Goal: Task Accomplishment & Management: Complete application form

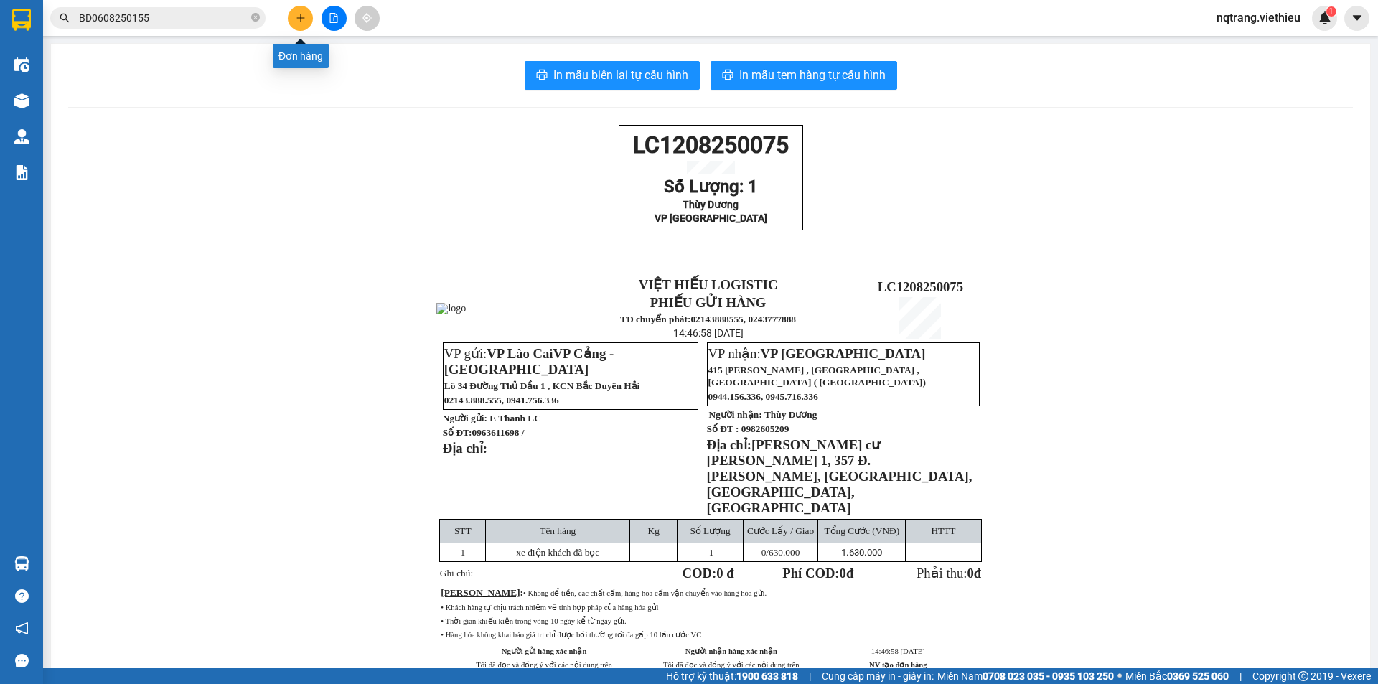
click at [304, 18] on icon "plus" at bounding box center [300, 17] width 8 height 1
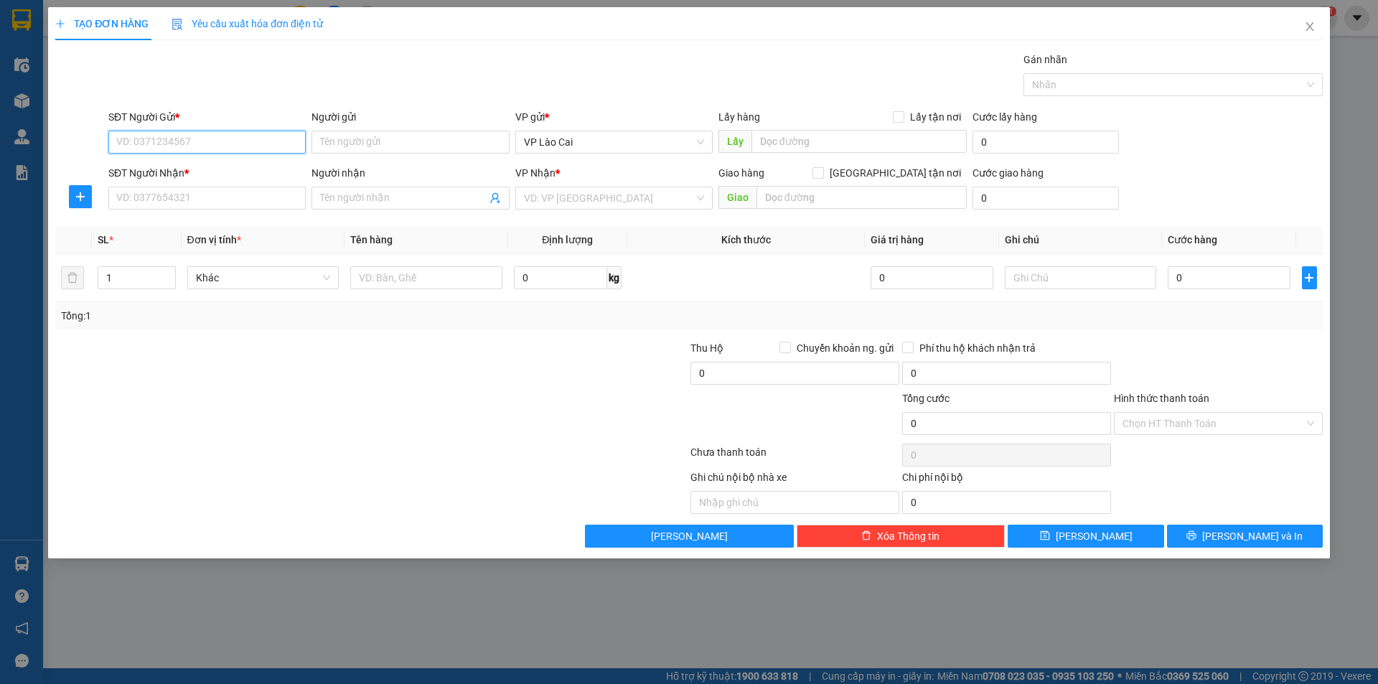
click at [205, 138] on input "SĐT Người Gửi *" at bounding box center [206, 142] width 197 height 23
click at [182, 172] on div "0982331111 - Khách Hàng" at bounding box center [207, 171] width 180 height 16
type input "0982331111"
type input "Khách Hàng"
drag, startPoint x: 175, startPoint y: 138, endPoint x: 85, endPoint y: 146, distance: 90.1
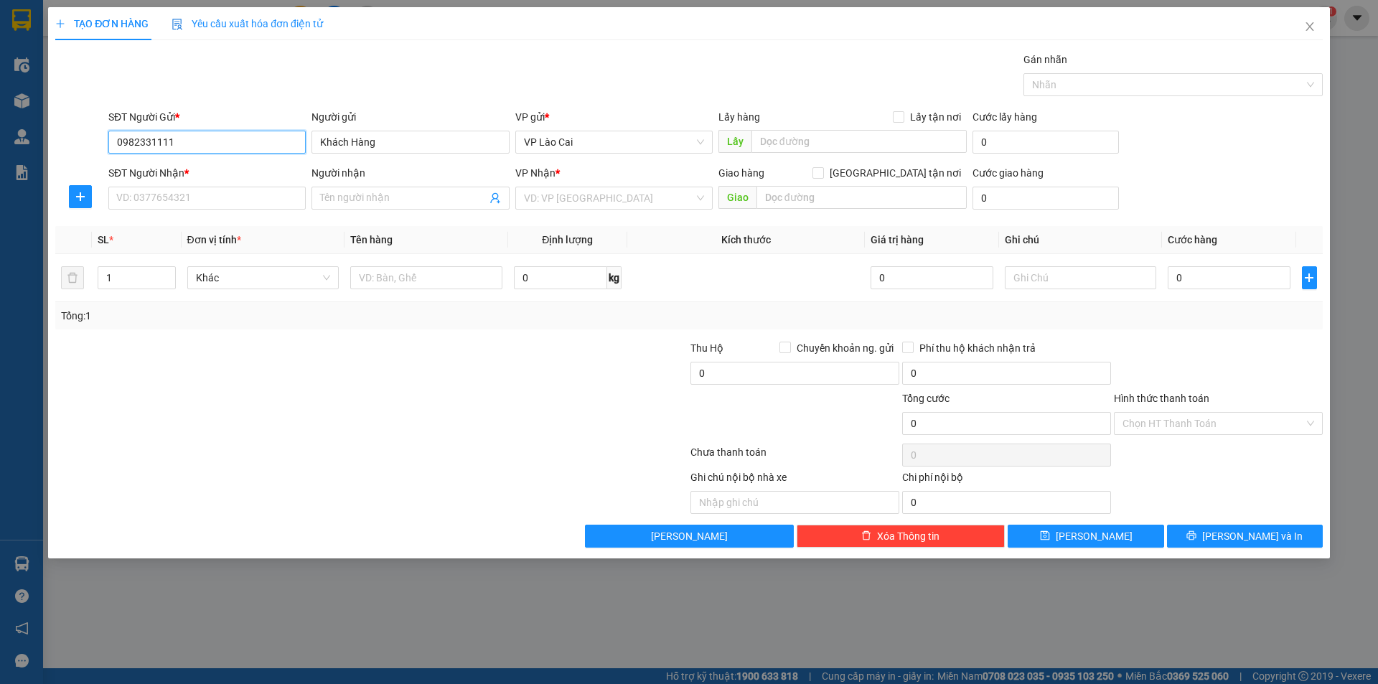
click at [85, 146] on div "SĐT Người Gửi * 0982331111 0982331111 Người gửi Khách Hàng VP gửi * VP Lào Cai …" at bounding box center [689, 134] width 1270 height 50
type input "0982331111"
click at [383, 139] on input "Khách Hàng" at bounding box center [409, 142] width 197 height 23
drag, startPoint x: 401, startPoint y: 139, endPoint x: 300, endPoint y: 146, distance: 101.4
click at [300, 146] on div "SĐT Người Gửi * 0982331111 Người gửi Khách Hàng VP gửi * VP Lào Cai Lấy hàng Lấ…" at bounding box center [715, 134] width 1220 height 50
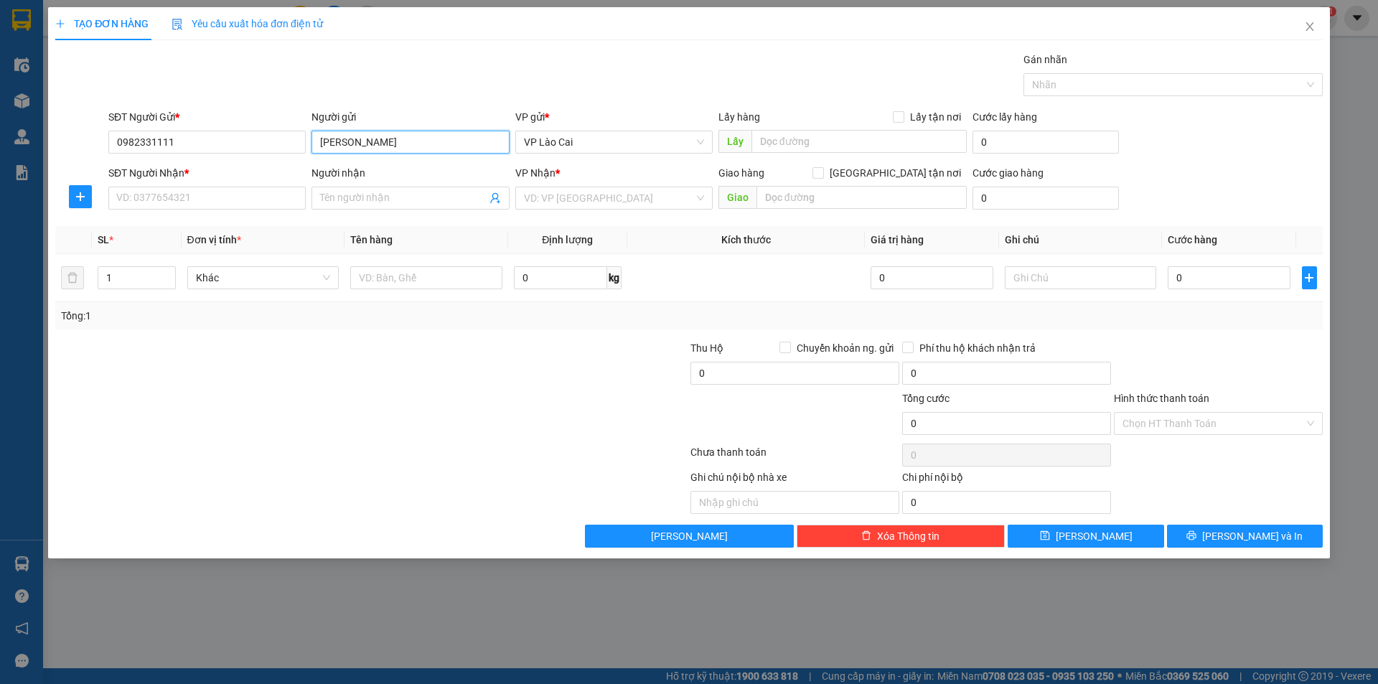
type input "[PERSON_NAME]"
click at [408, 461] on div at bounding box center [371, 455] width 635 height 29
click at [246, 200] on input "SĐT Người Nhận *" at bounding box center [206, 198] width 197 height 23
type input "0395830077"
click at [370, 192] on input "Người nhận" at bounding box center [403, 198] width 166 height 16
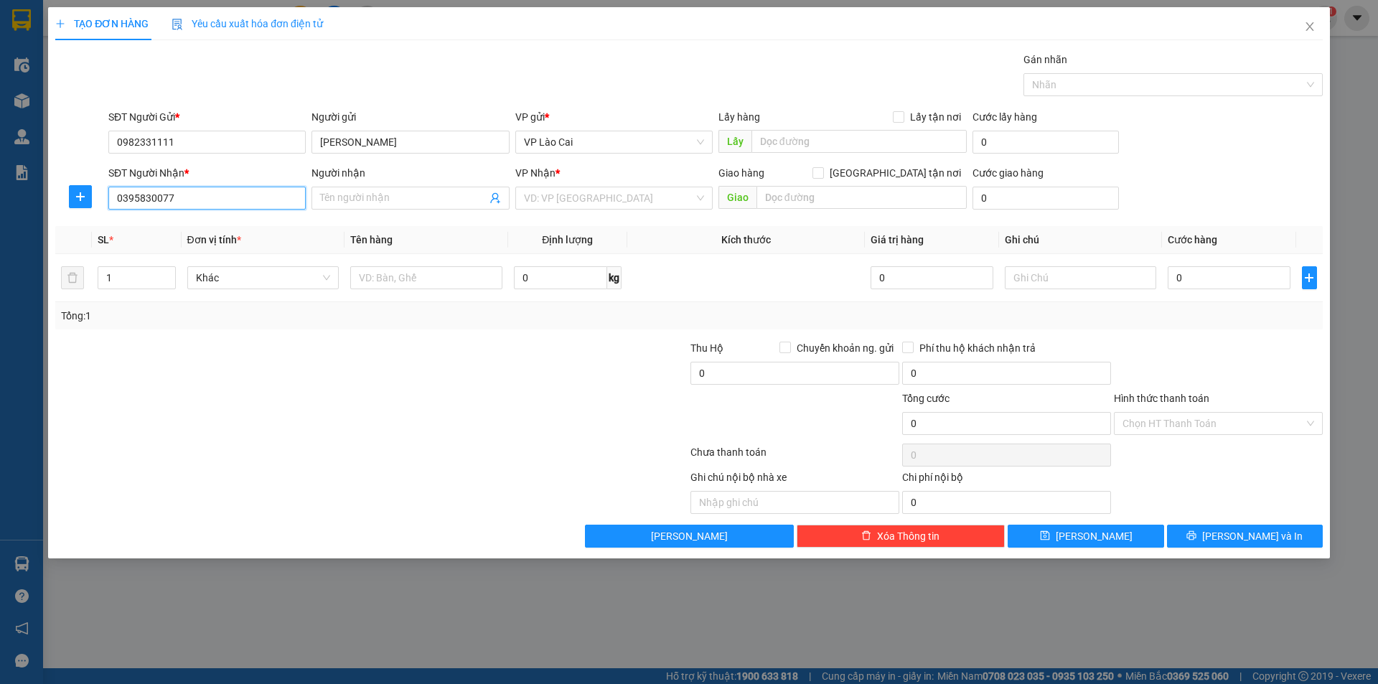
drag, startPoint x: 179, startPoint y: 197, endPoint x: 37, endPoint y: 201, distance: 142.1
click at [37, 201] on div "TẠO ĐƠN HÀNG Yêu cầu xuất hóa đơn điện tử Transit Pickup Surcharge Ids Transit …" at bounding box center [689, 342] width 1378 height 684
click at [405, 198] on input "Người nhận" at bounding box center [403, 198] width 166 height 16
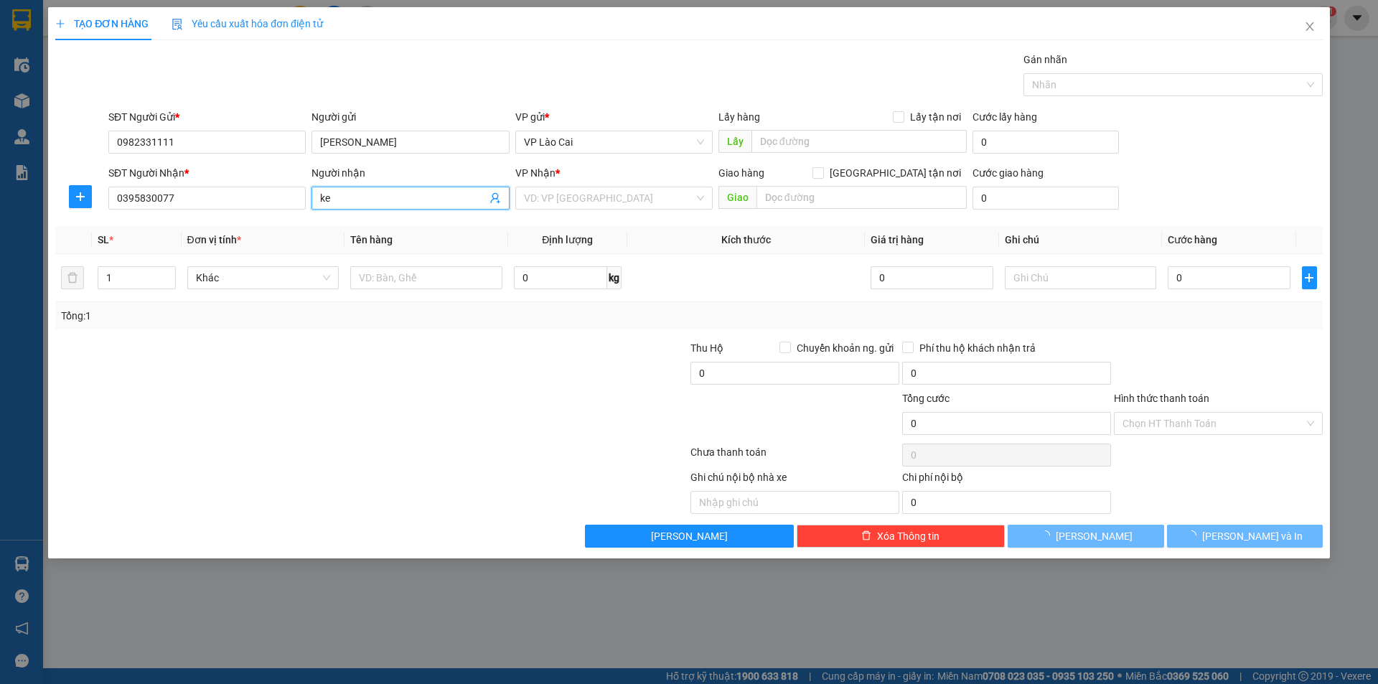
type input "k"
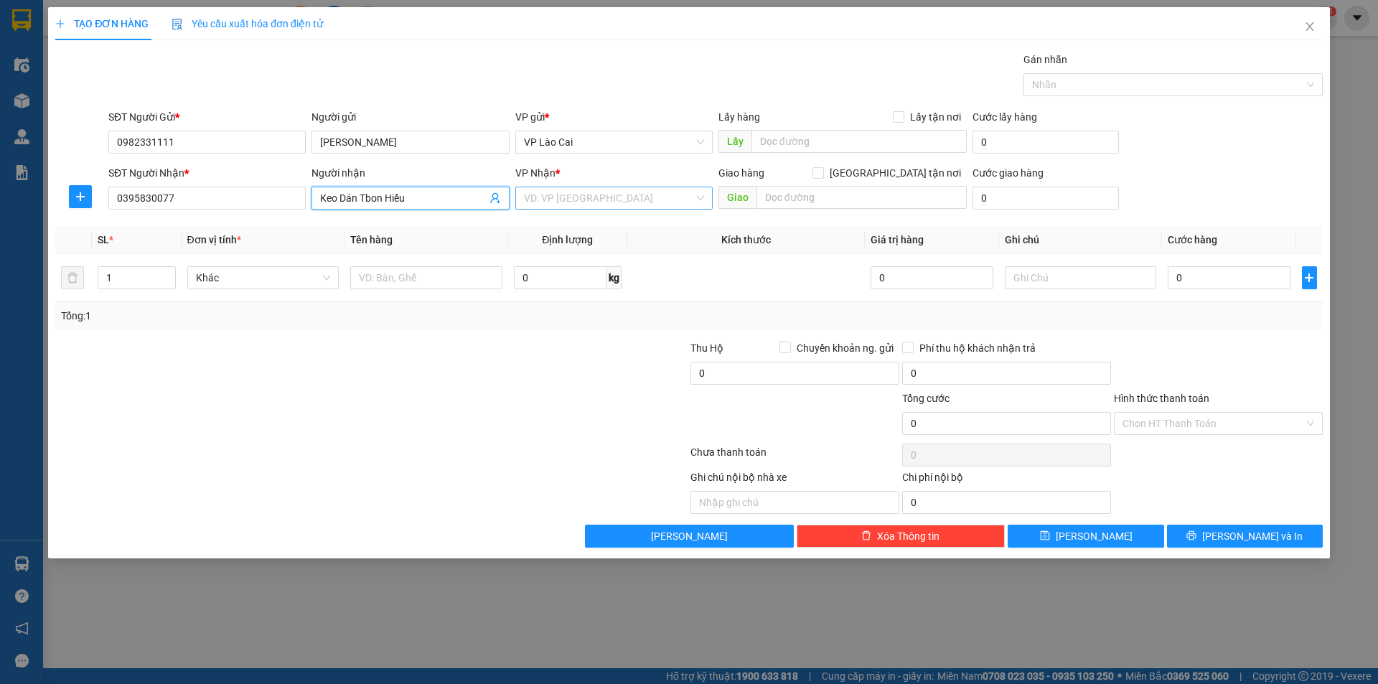
type input "Keo Dán Tbon Hiếu"
click at [602, 194] on input "search" at bounding box center [609, 198] width 170 height 22
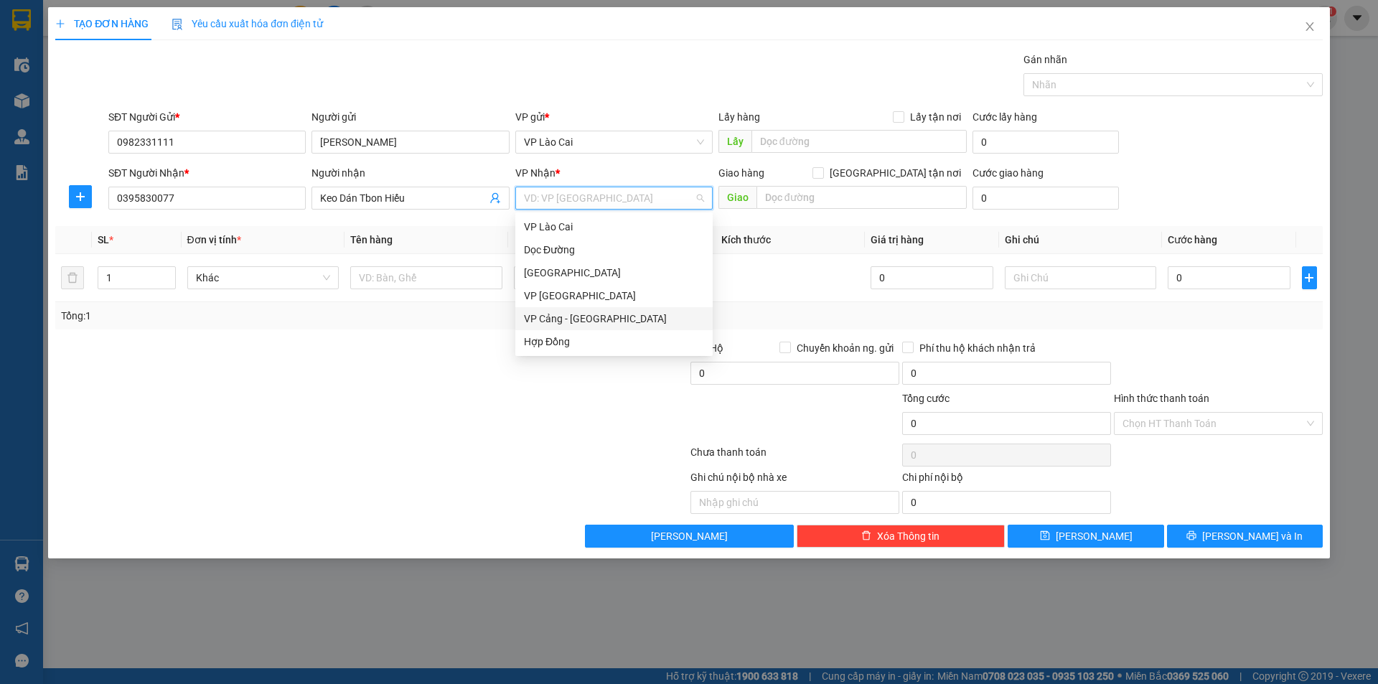
click at [581, 319] on div "VP Cảng - [GEOGRAPHIC_DATA]" at bounding box center [614, 319] width 180 height 16
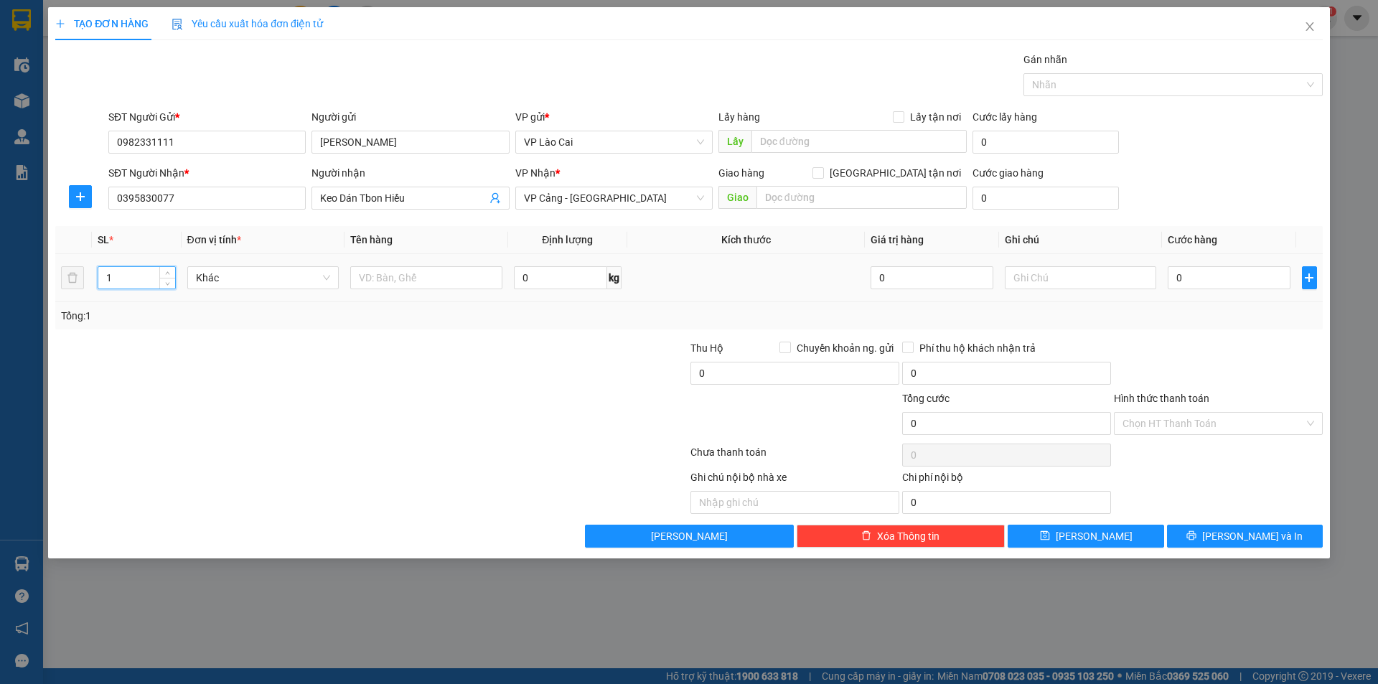
click at [134, 283] on input "1" at bounding box center [136, 278] width 76 height 22
click at [81, 276] on tr "1 Khác 0 kg 0 0" at bounding box center [688, 278] width 1267 height 48
type input "4"
click at [400, 273] on input "text" at bounding box center [426, 277] width 152 height 23
type input "4 can"
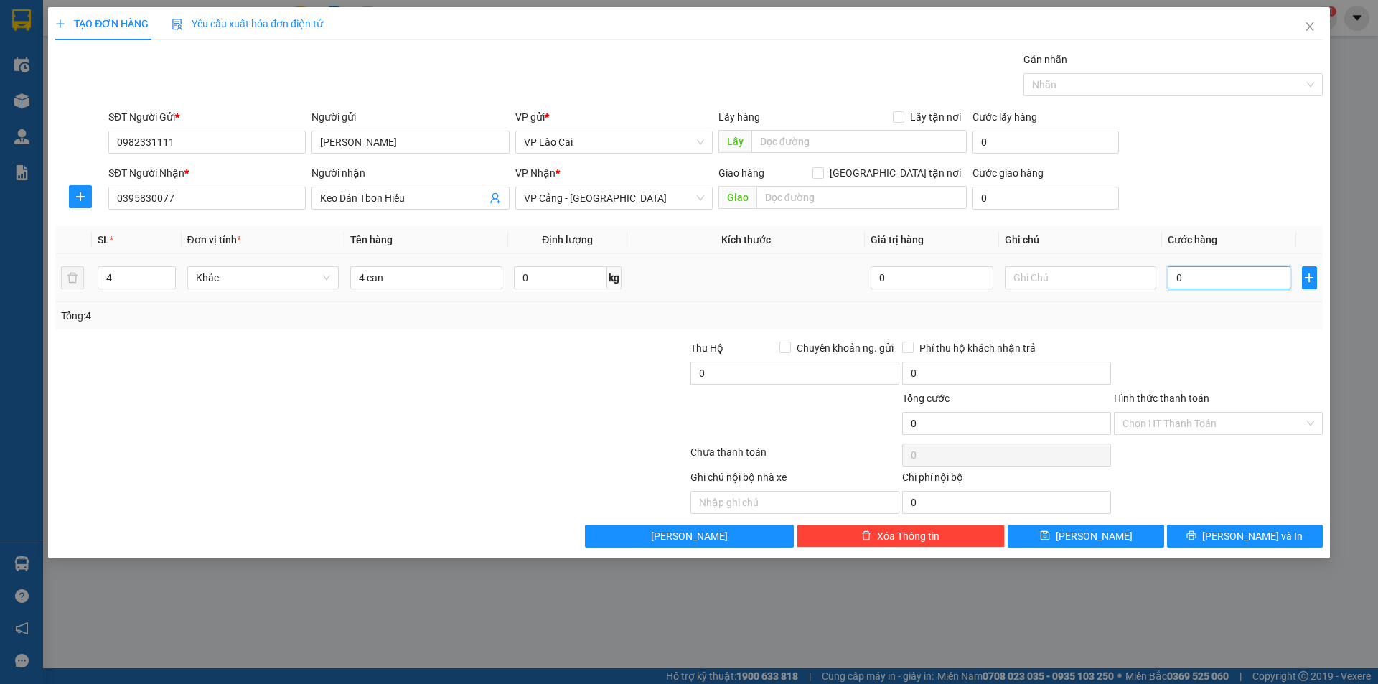
click at [1226, 276] on input "0" at bounding box center [1229, 277] width 122 height 23
type input "2"
type input "25"
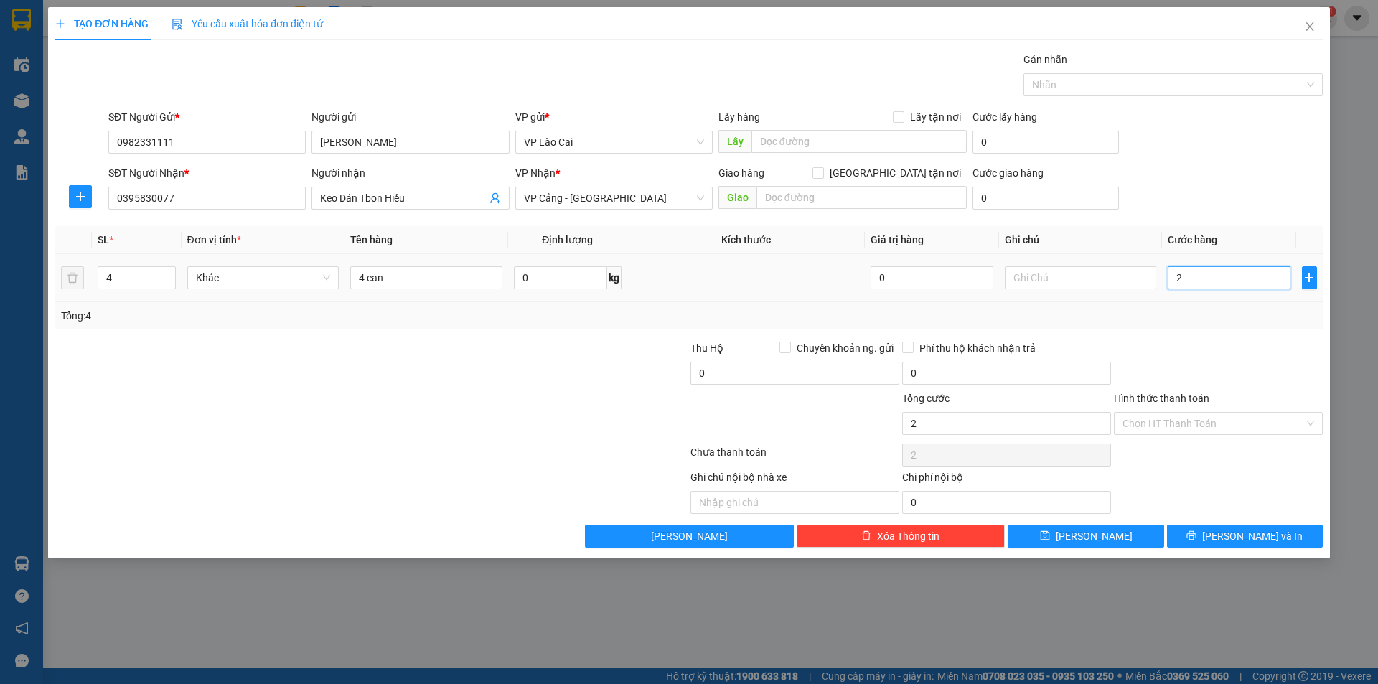
type input "25"
type input "250"
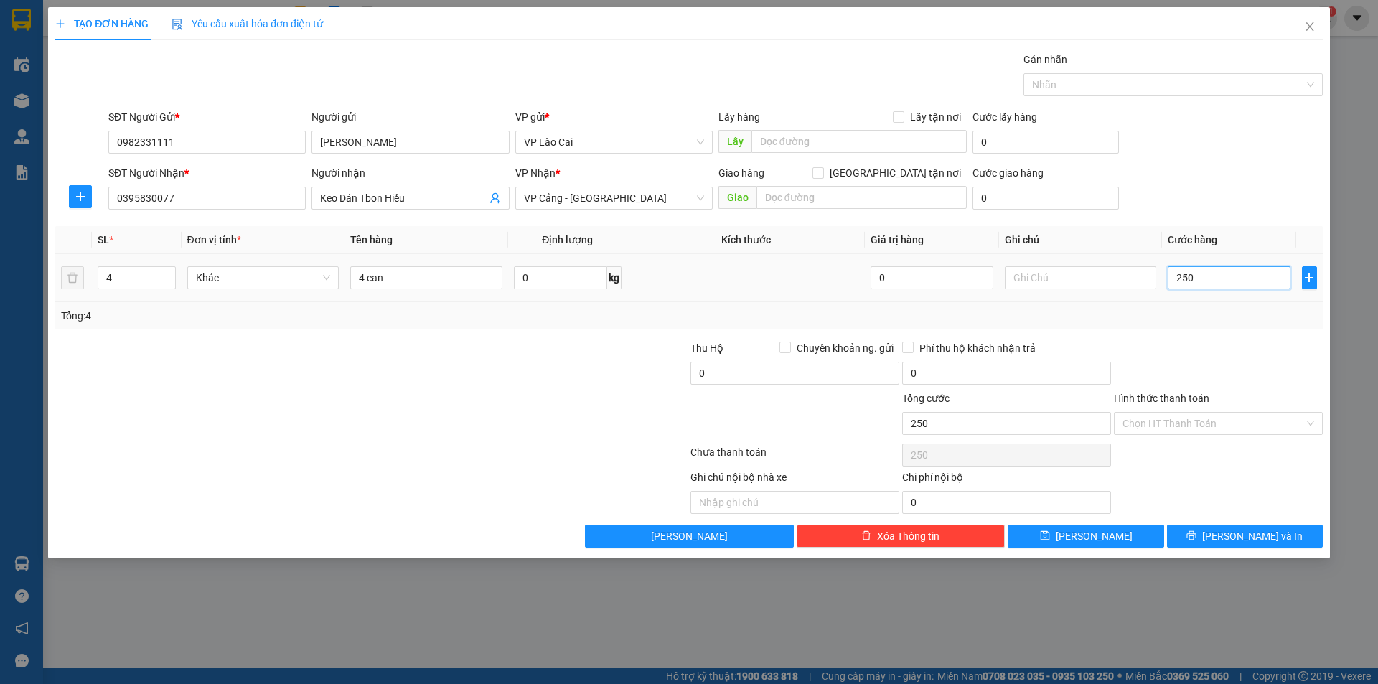
type input "2.500"
type input "25.000"
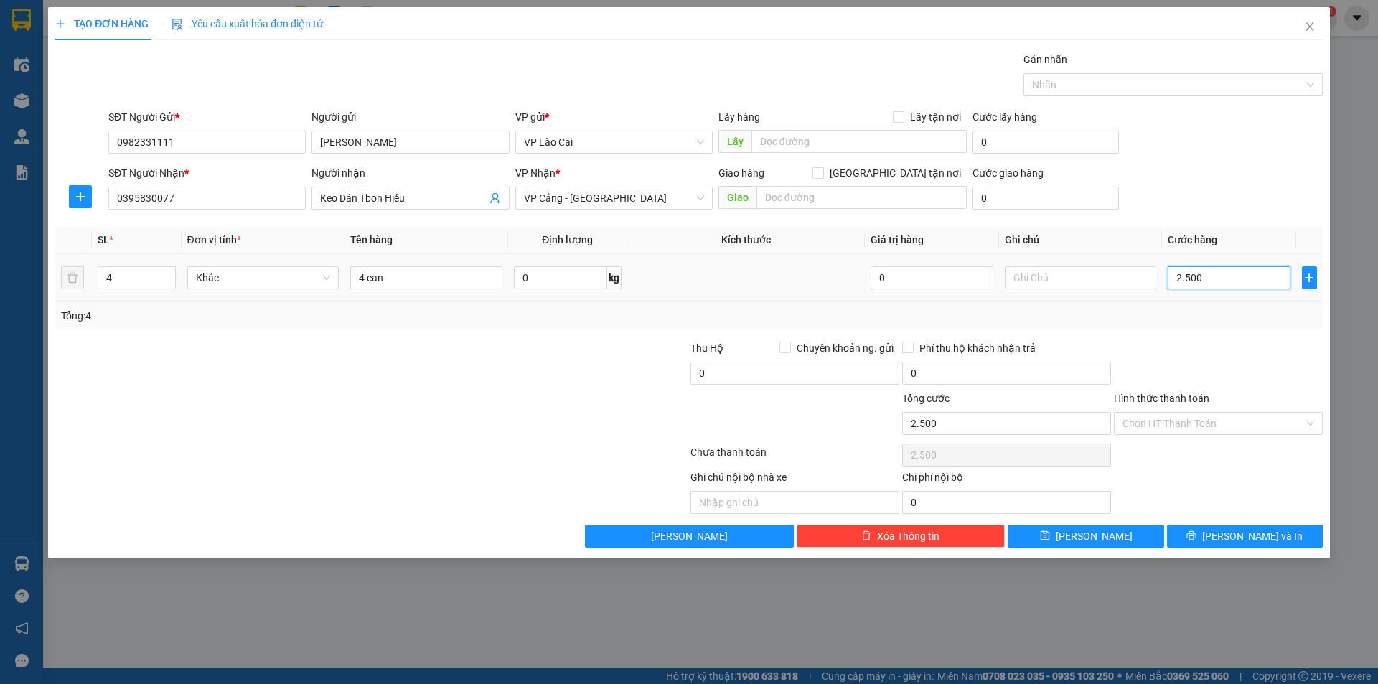
type input "25.000"
drag, startPoint x: 1223, startPoint y: 278, endPoint x: 1086, endPoint y: 279, distance: 137.1
click at [1086, 279] on tr "4 Khác 4 can 0 kg 0 25.000" at bounding box center [688, 278] width 1267 height 48
type input "1"
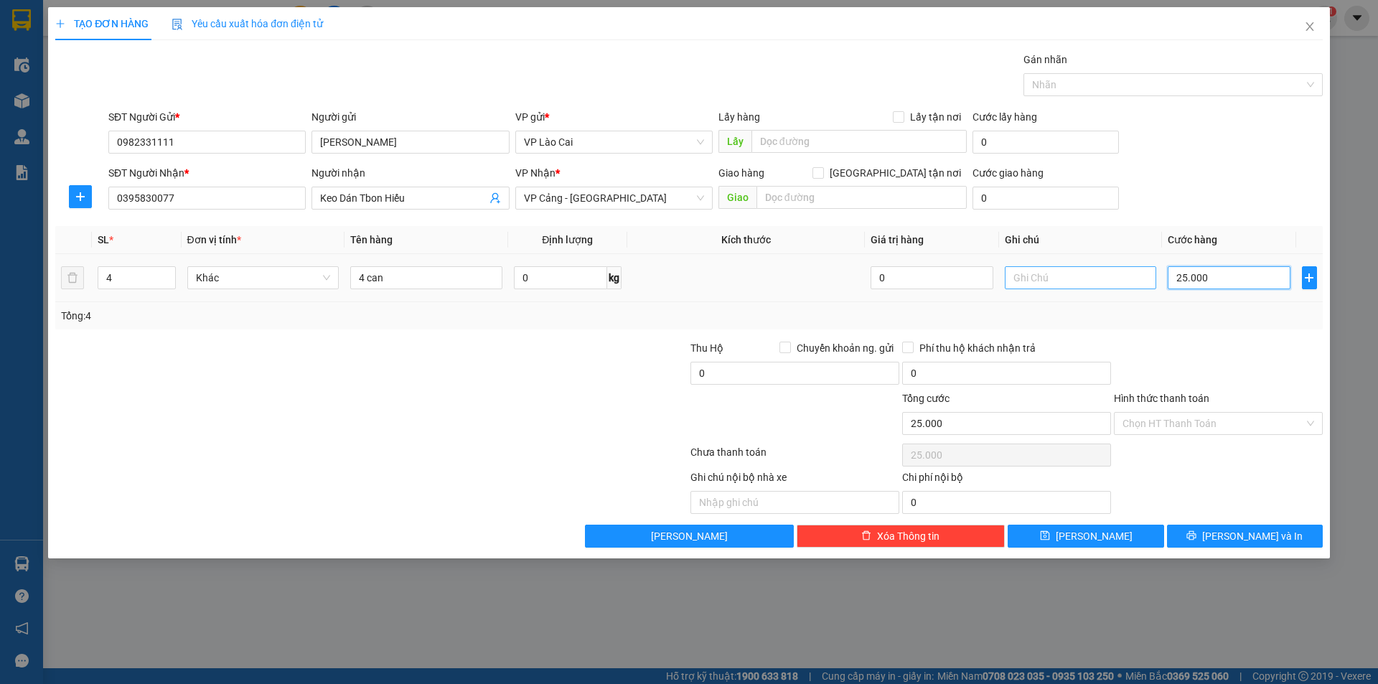
type input "1"
type input "10"
type input "100"
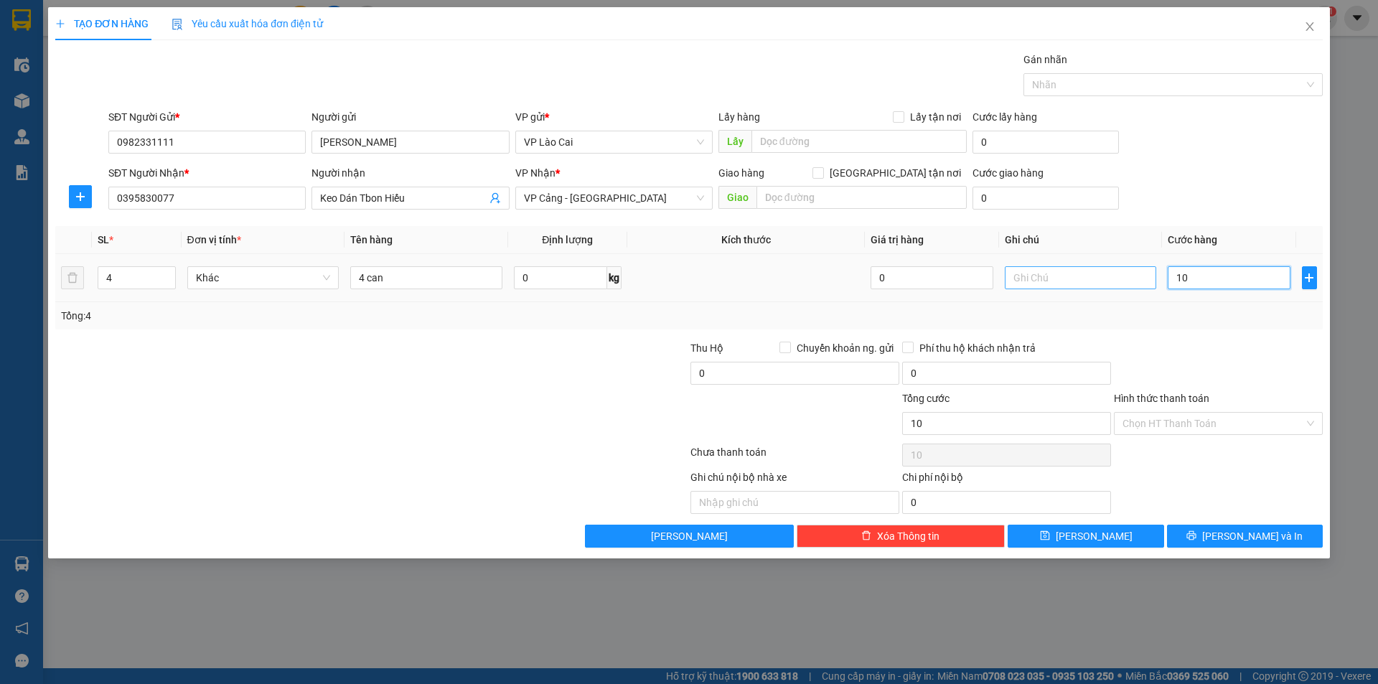
type input "100"
type input "1.000"
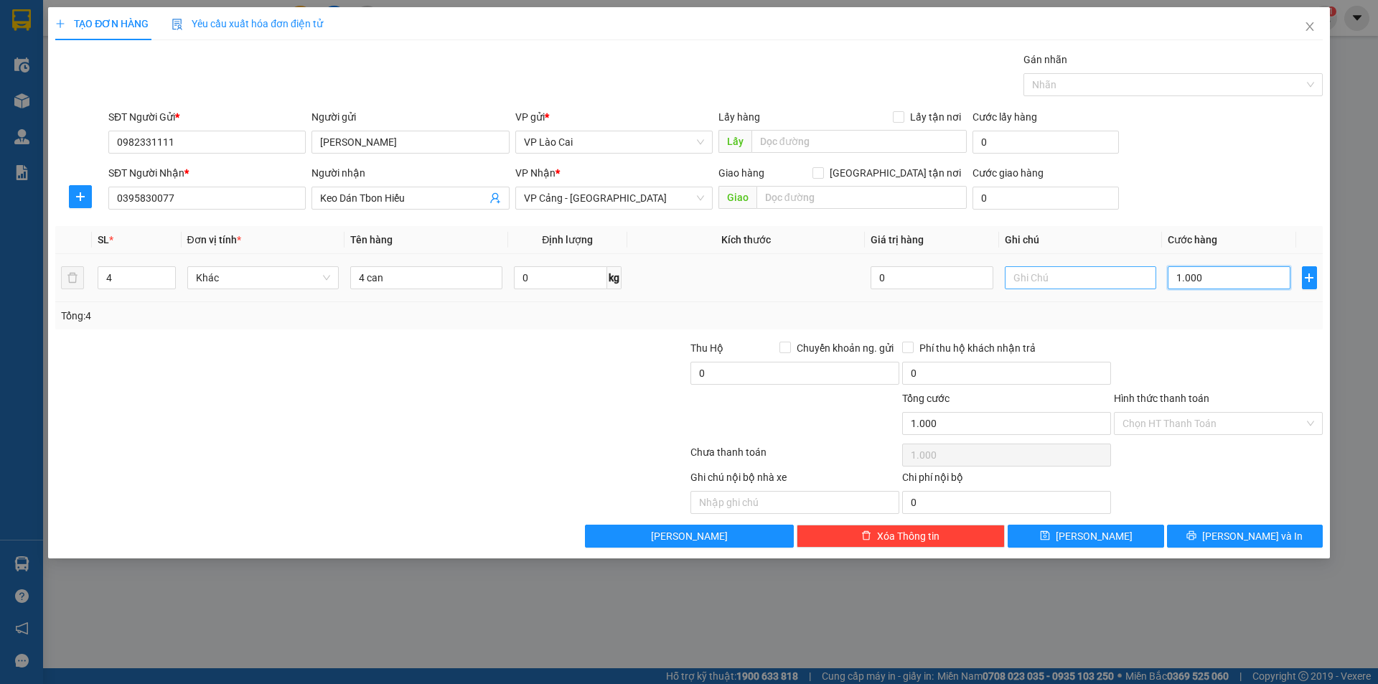
type input "10.000"
type input "100.000"
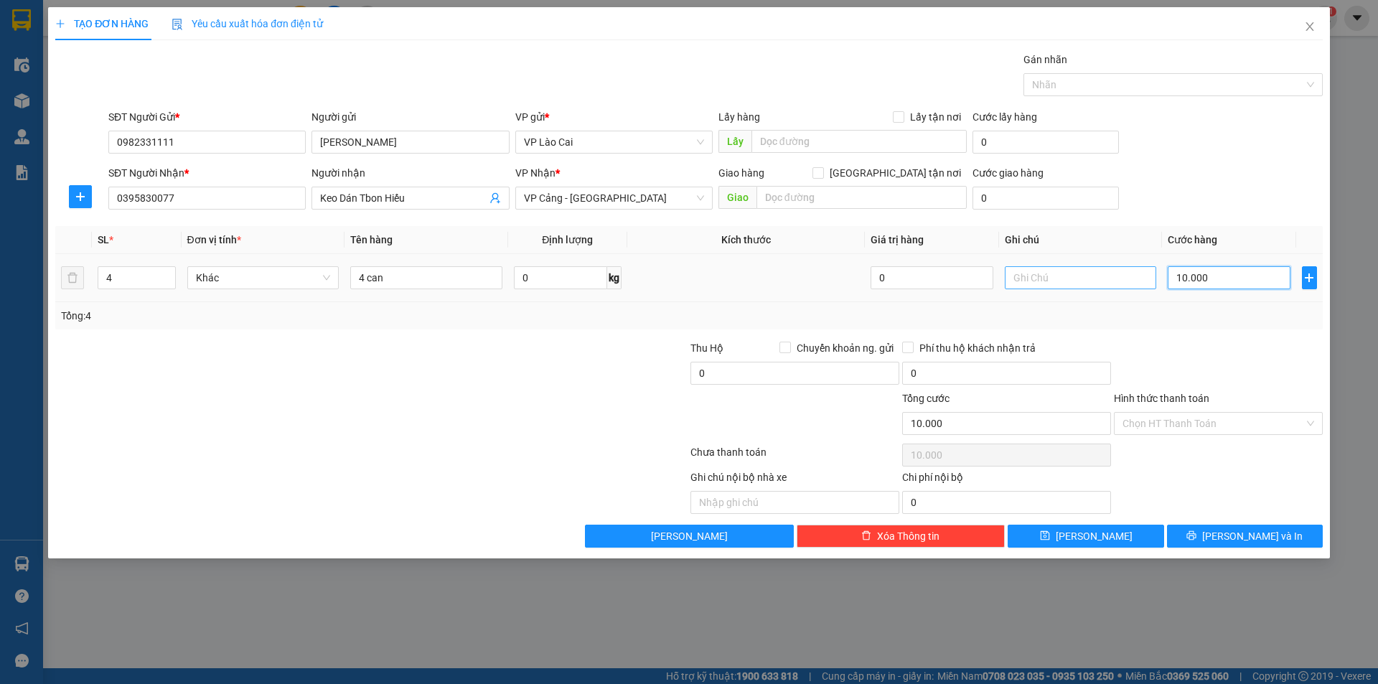
type input "100.000"
click at [454, 273] on input "4 can" at bounding box center [426, 277] width 152 height 23
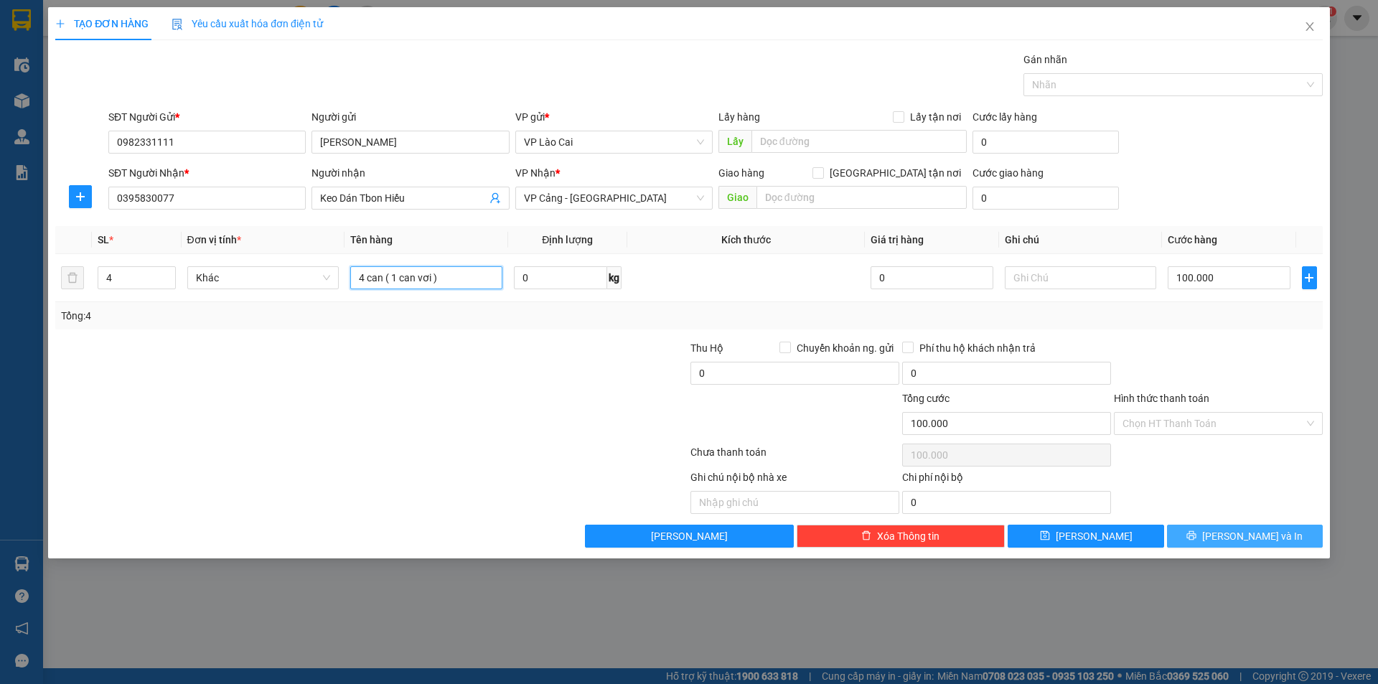
type input "4 can ( 1 can vơi )"
click at [1260, 541] on span "[PERSON_NAME] và In" at bounding box center [1252, 536] width 100 height 16
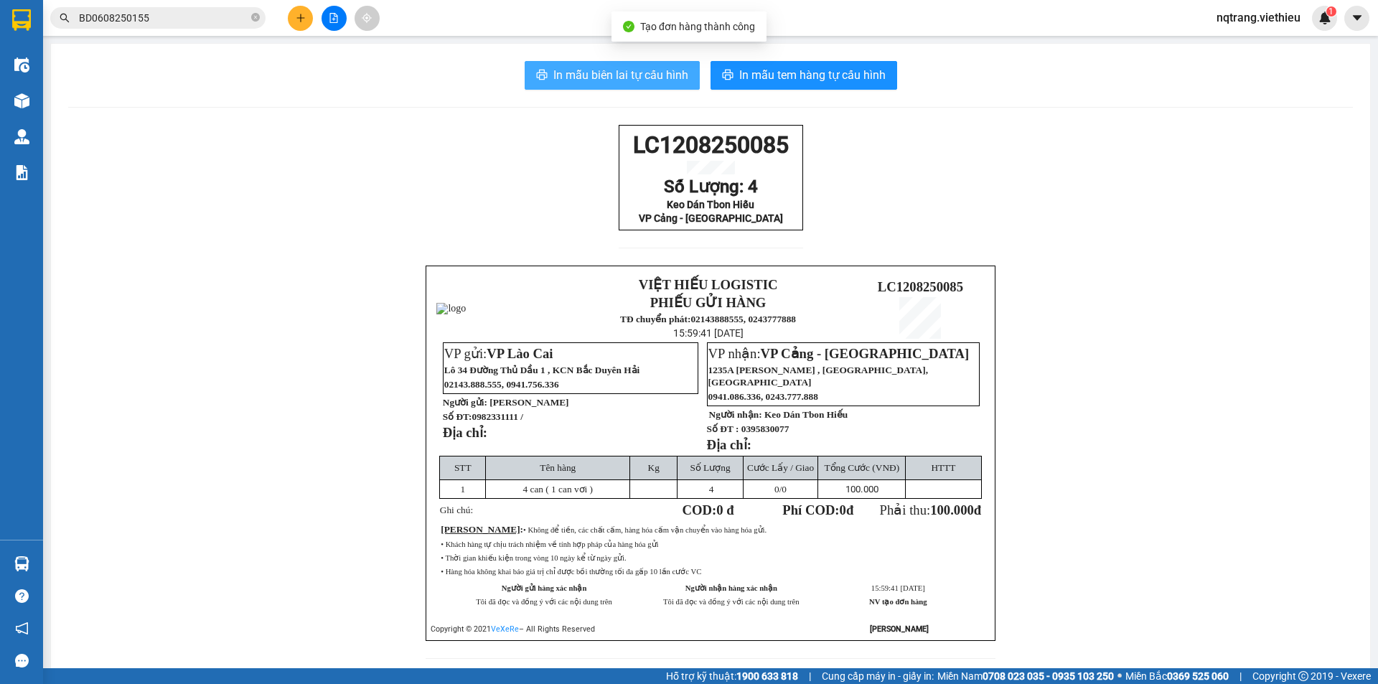
click at [612, 78] on span "In mẫu biên lai tự cấu hình" at bounding box center [620, 75] width 135 height 18
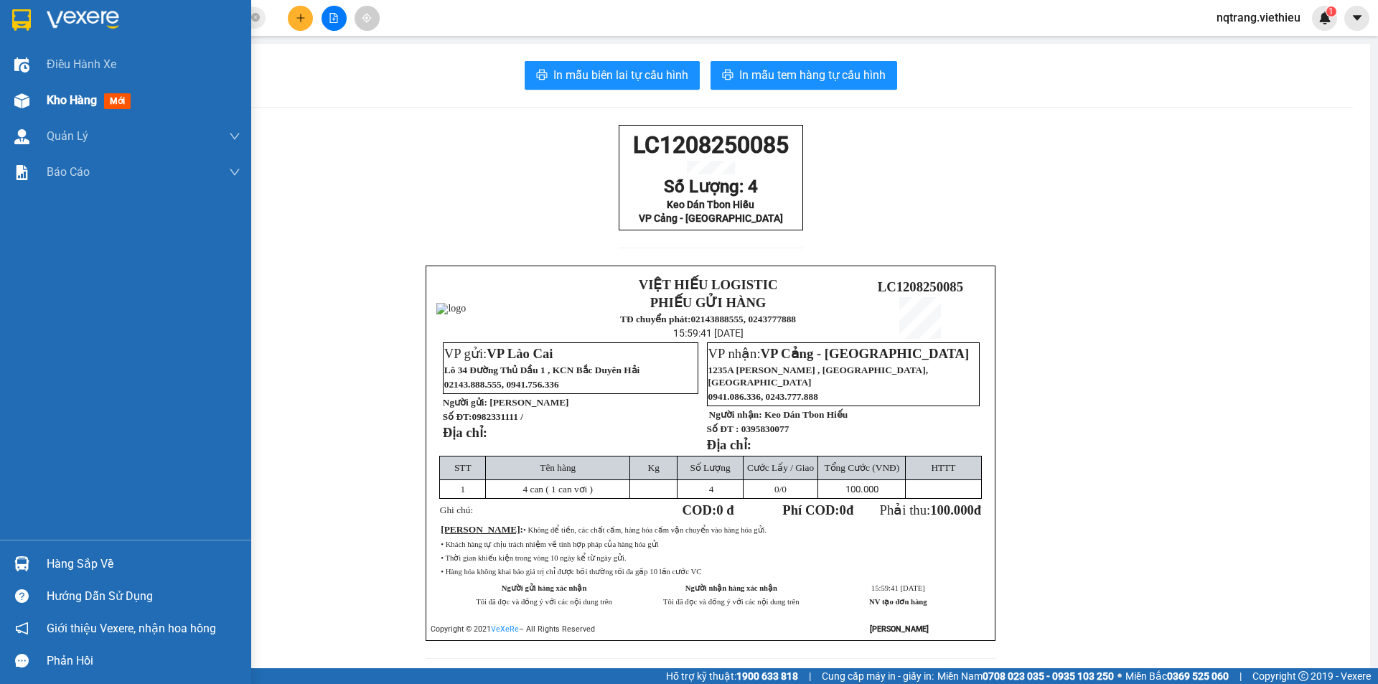
click at [76, 95] on span "Kho hàng" at bounding box center [72, 100] width 50 height 14
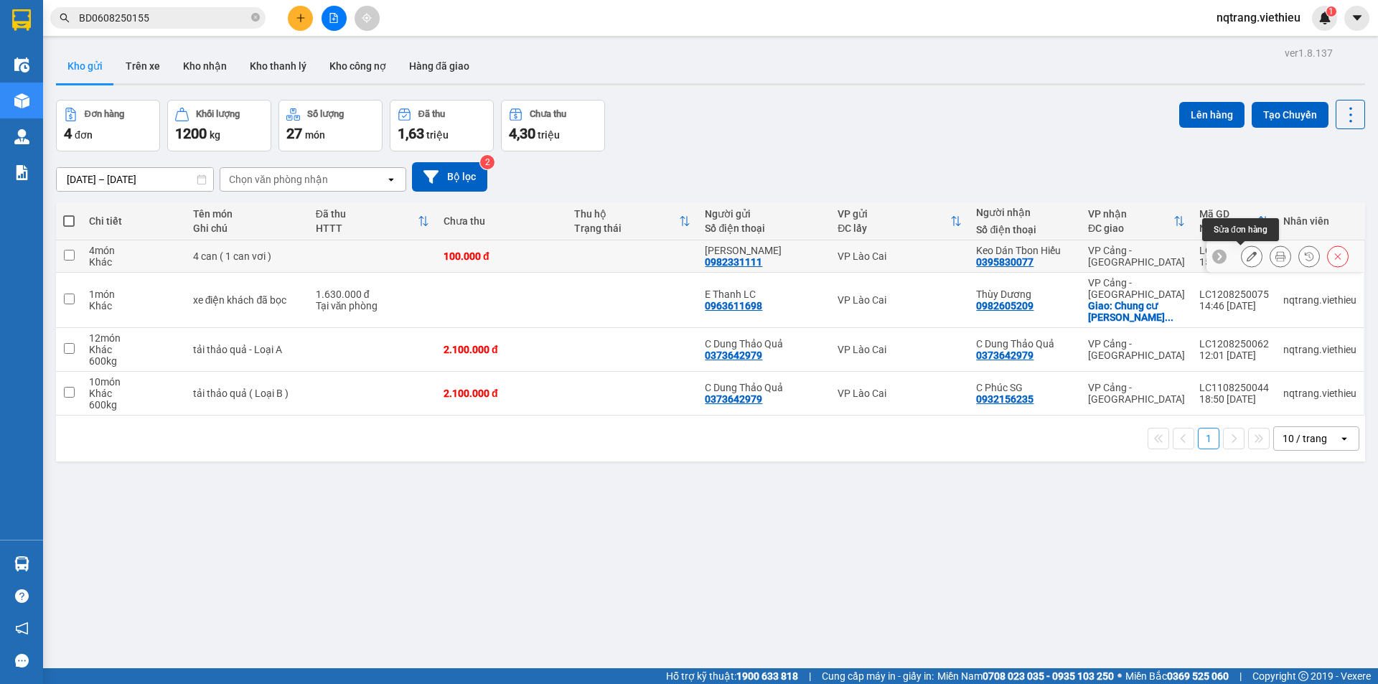
click at [1247, 256] on icon at bounding box center [1252, 256] width 10 height 10
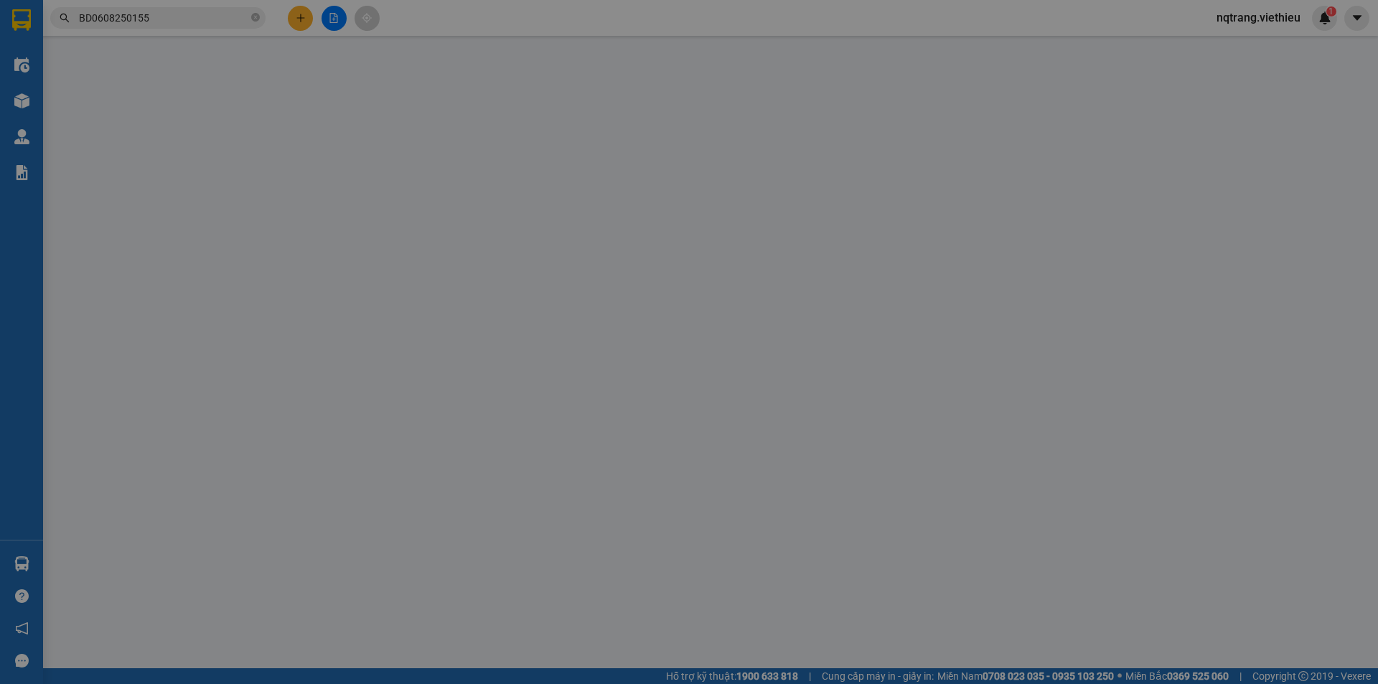
type input "0982331111"
type input "[PERSON_NAME]"
type input "0395830077"
type input "Keo Dán Tbon Hiếu"
type input "100.000"
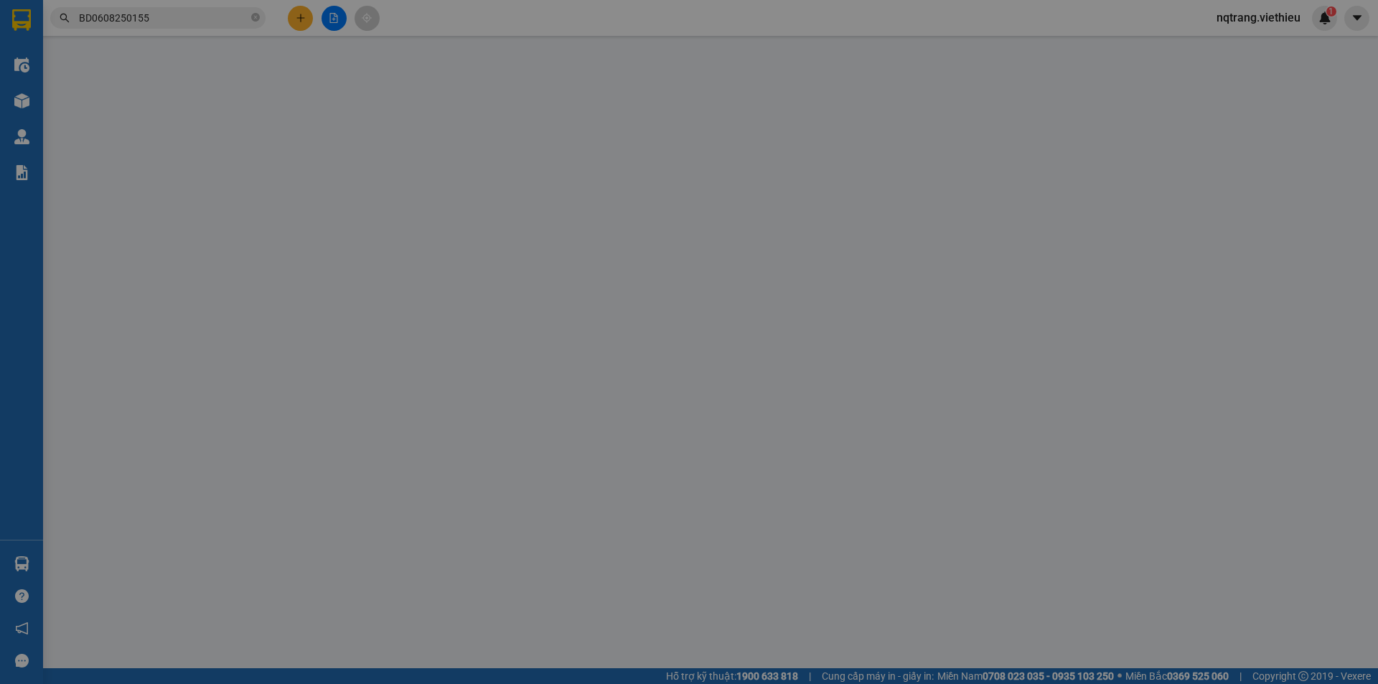
type input "100.000"
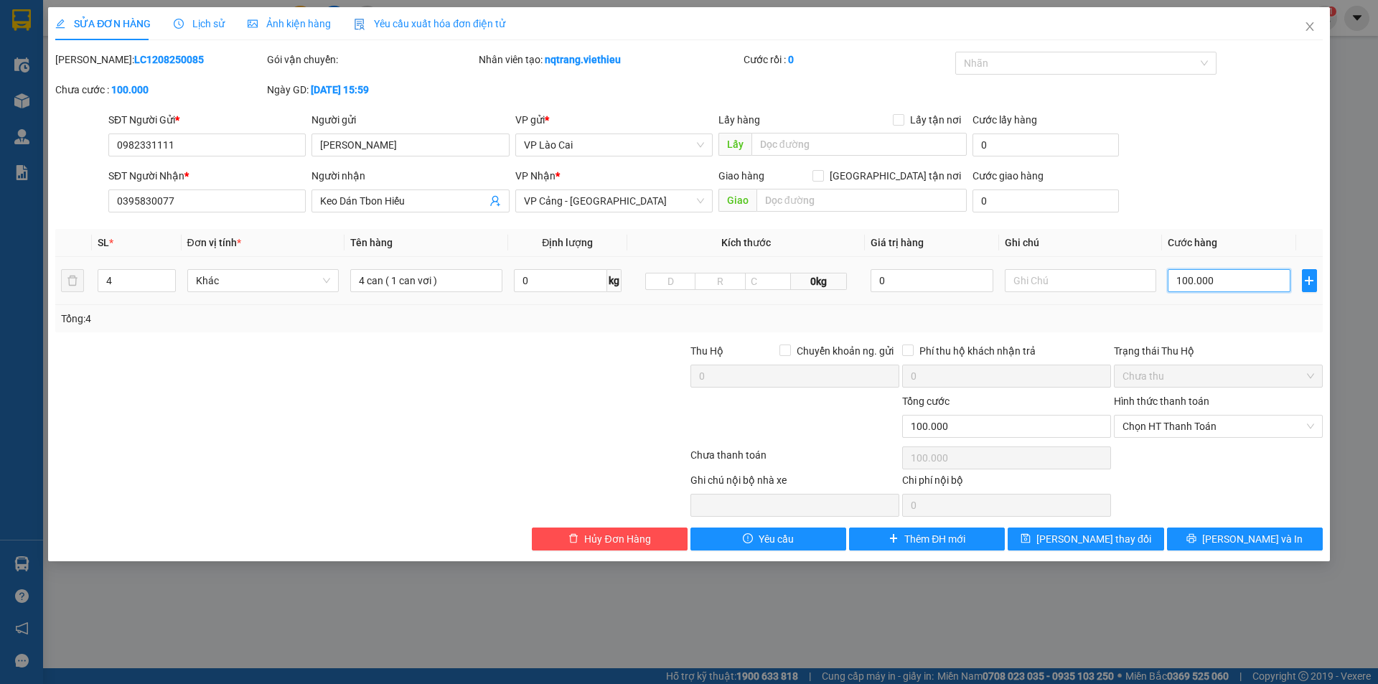
click at [1221, 276] on input "100.000" at bounding box center [1229, 280] width 122 height 23
type input "7"
type input "75"
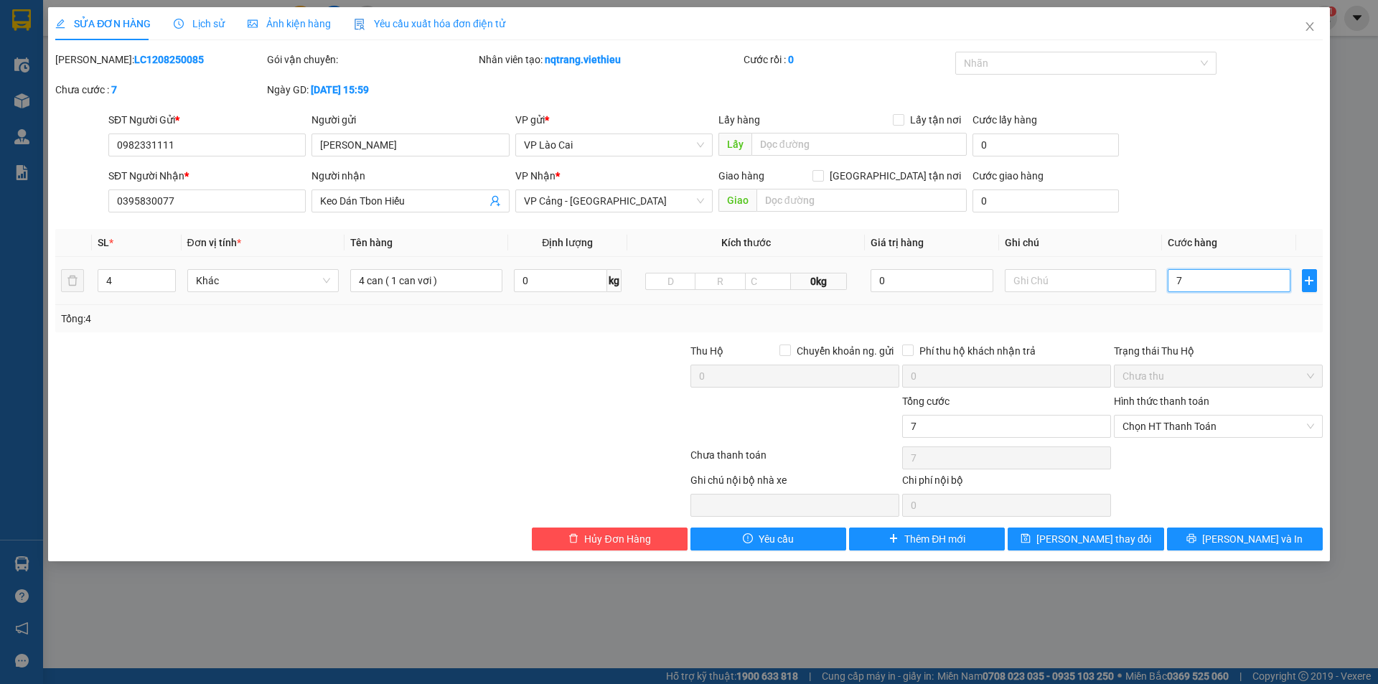
type input "75"
type input "750"
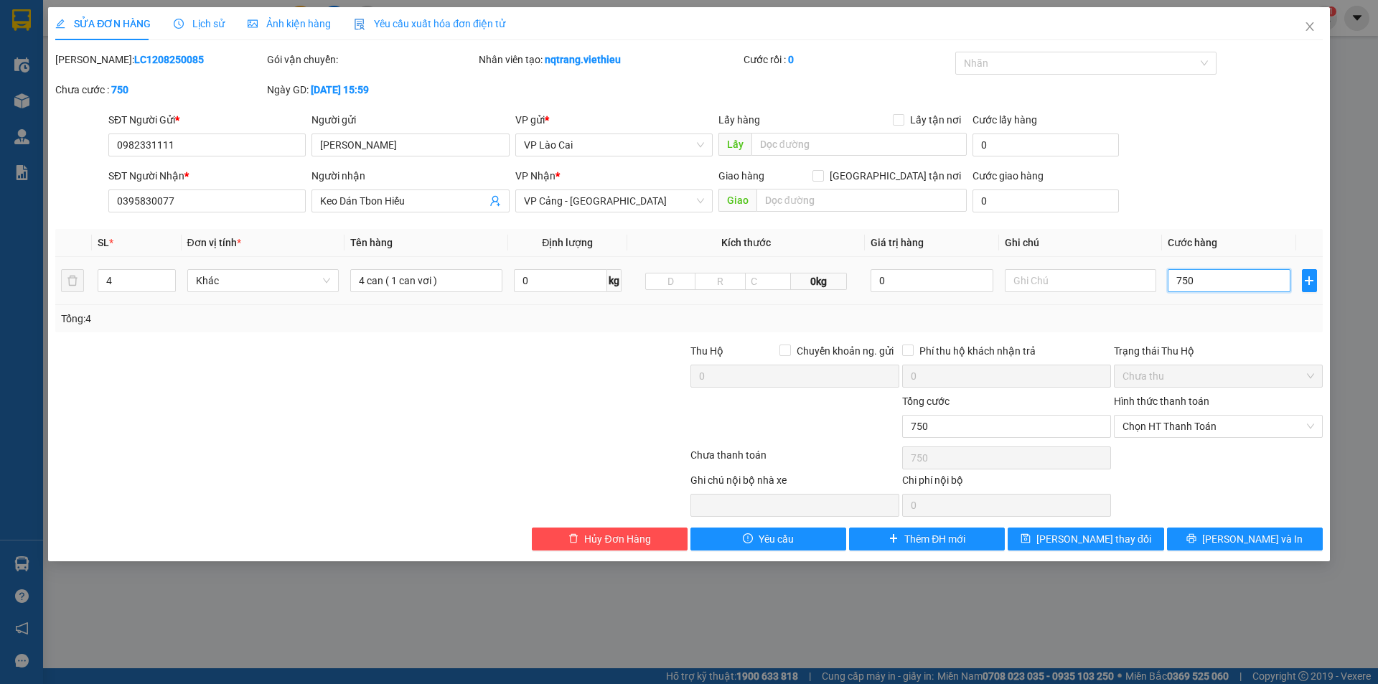
type input "7.500"
type input "75.000"
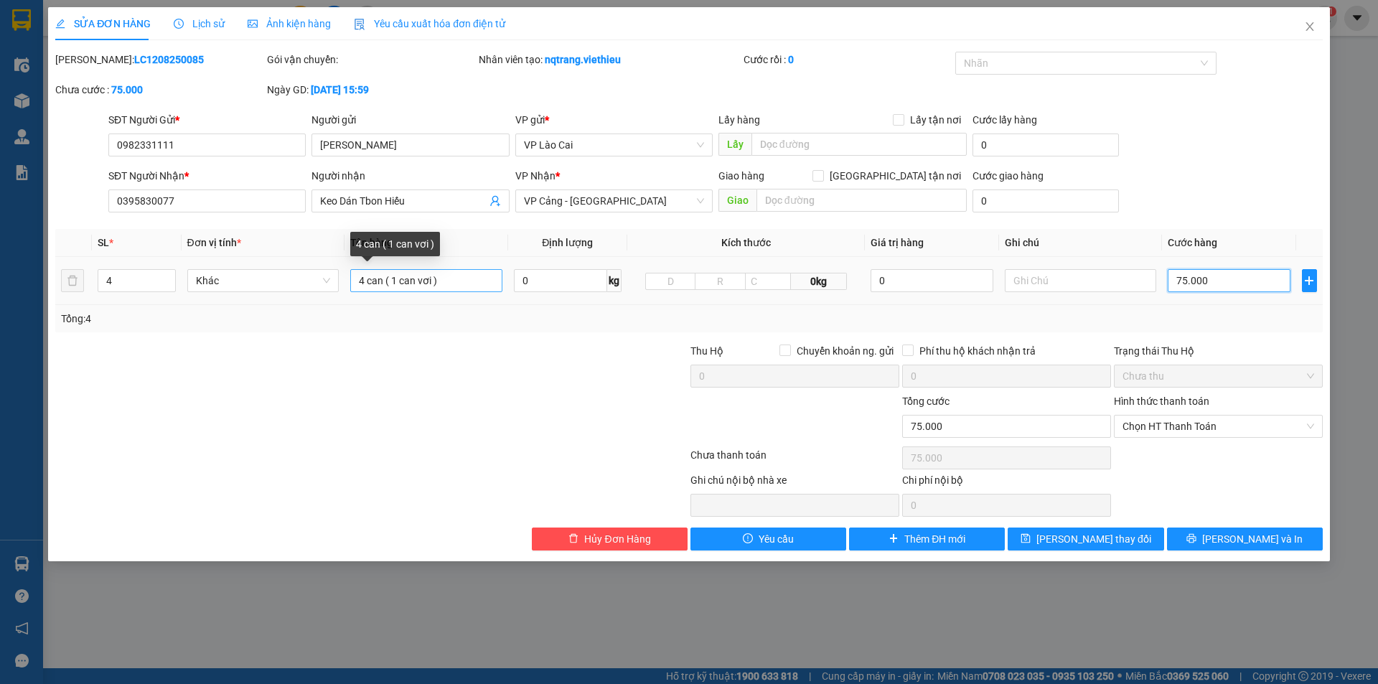
type input "75.000"
click at [447, 281] on input "4 can ( 1 can vơi )" at bounding box center [426, 280] width 152 height 23
drag, startPoint x: 447, startPoint y: 281, endPoint x: 296, endPoint y: 287, distance: 151.5
click at [296, 287] on tr "4 Khác 4 can ( 1 can vơi ) 0 kg 0kg 0 75.000" at bounding box center [688, 281] width 1267 height 48
type input "3 can"
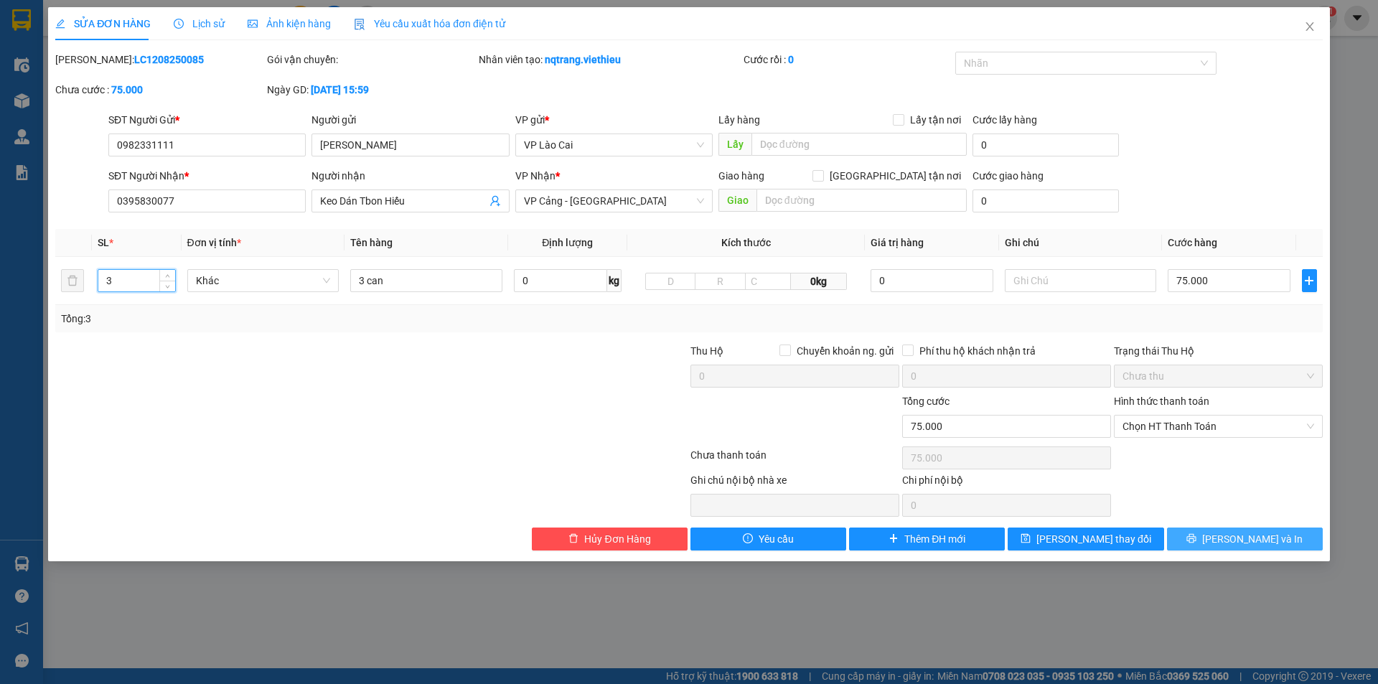
type input "3"
click at [1262, 538] on span "[PERSON_NAME] và In" at bounding box center [1252, 539] width 100 height 16
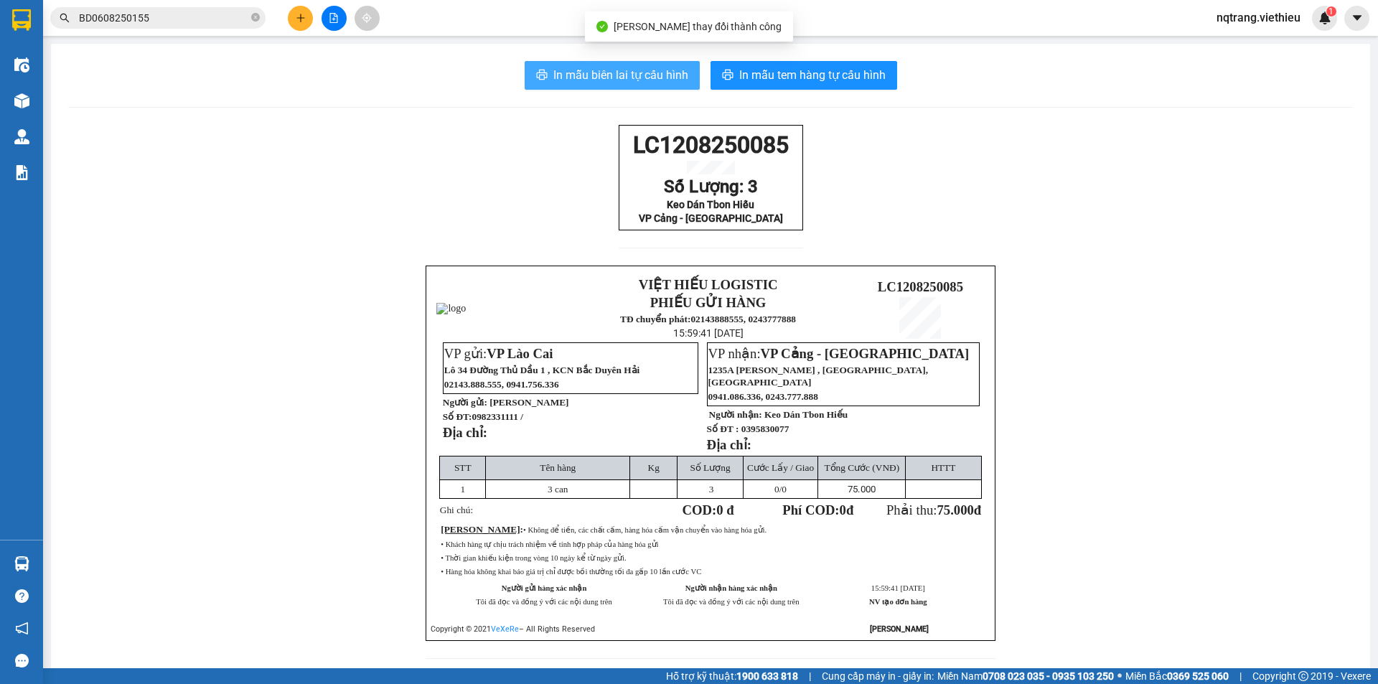
click at [637, 78] on span "In mẫu biên lai tự cấu hình" at bounding box center [620, 75] width 135 height 18
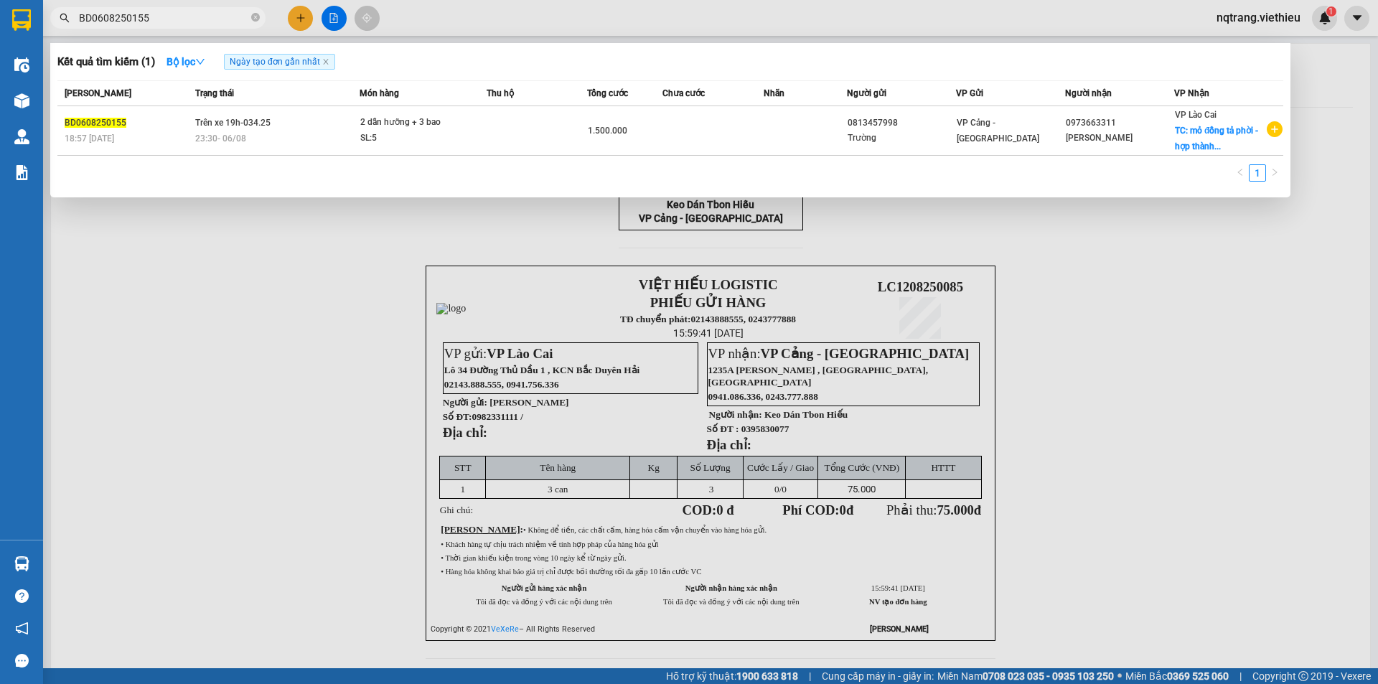
drag, startPoint x: 159, startPoint y: 13, endPoint x: 52, endPoint y: 23, distance: 108.1
click at [52, 23] on span "BD0608250155" at bounding box center [157, 18] width 215 height 22
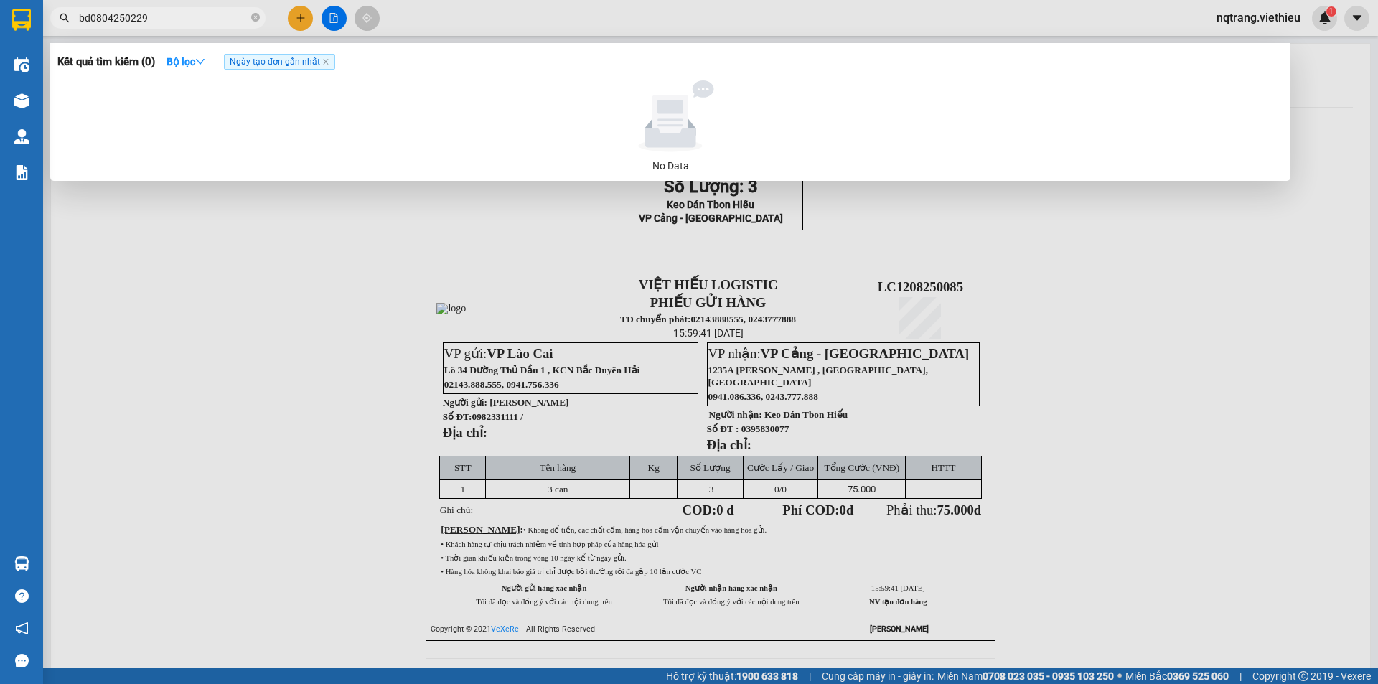
click at [111, 19] on input "bd0804250229" at bounding box center [163, 18] width 169 height 16
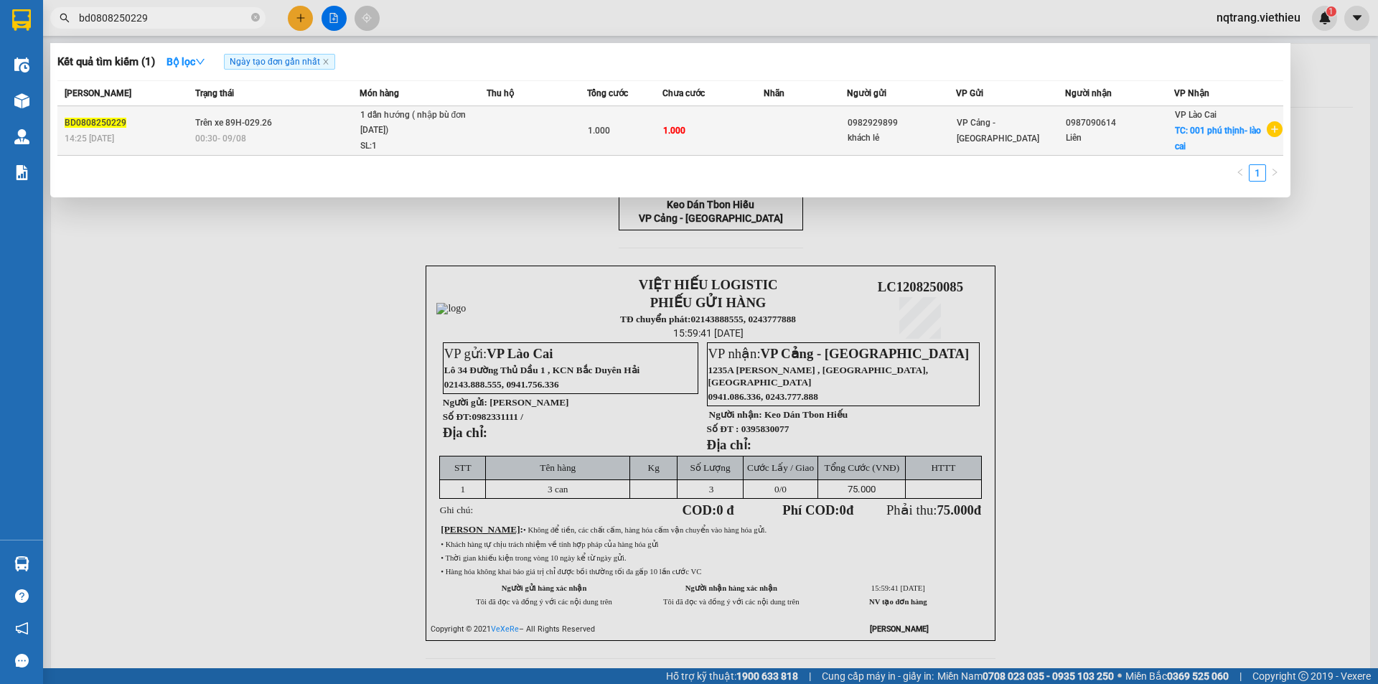
type input "bd0808250229"
click at [547, 135] on td at bounding box center [537, 131] width 100 height 50
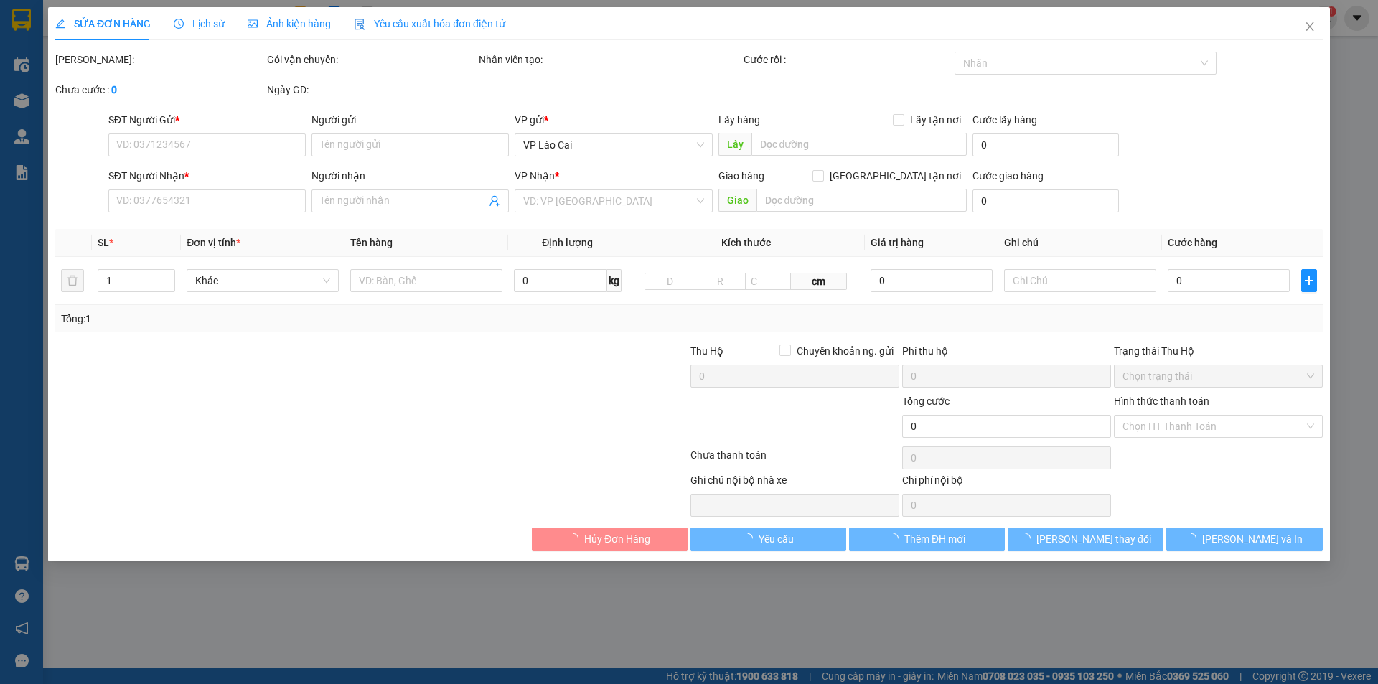
type input "0982929899"
type input "khách lẻ"
type input "0987090614"
type input "Liên"
checkbox input "true"
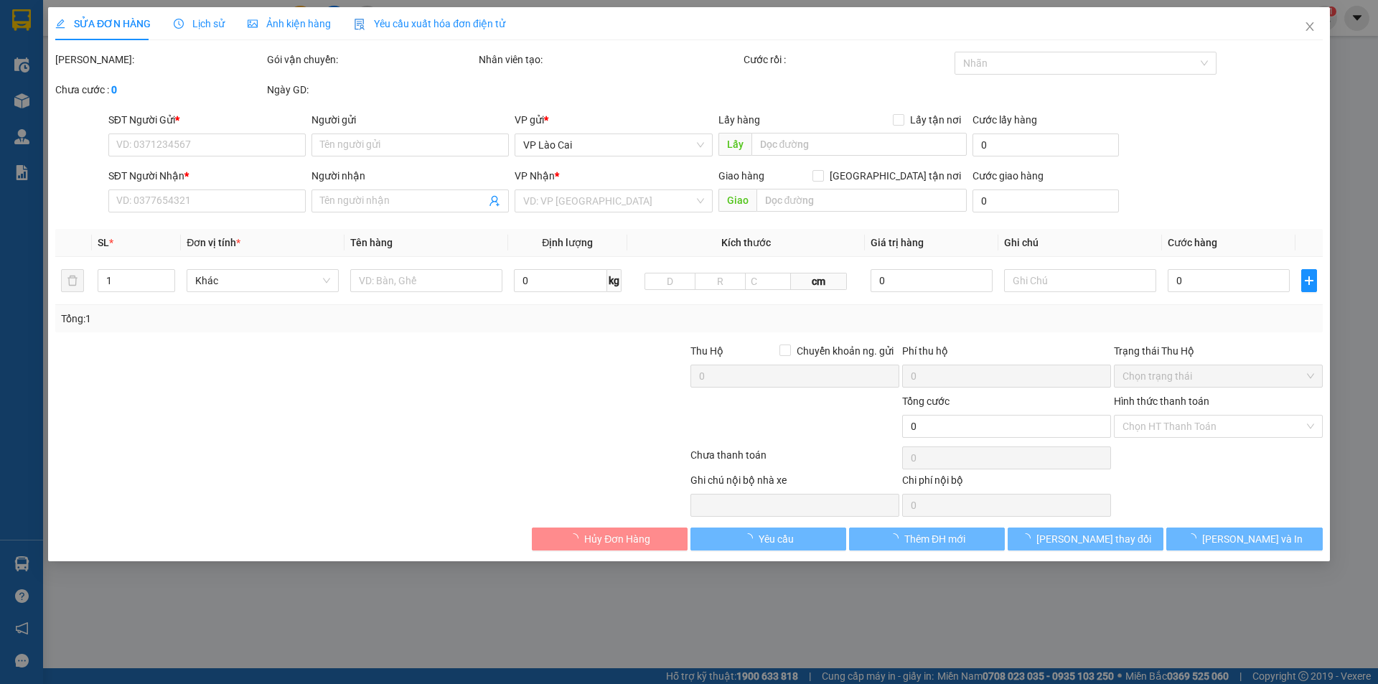
type input "001 phú thịnh- lào cai"
type input "1.000"
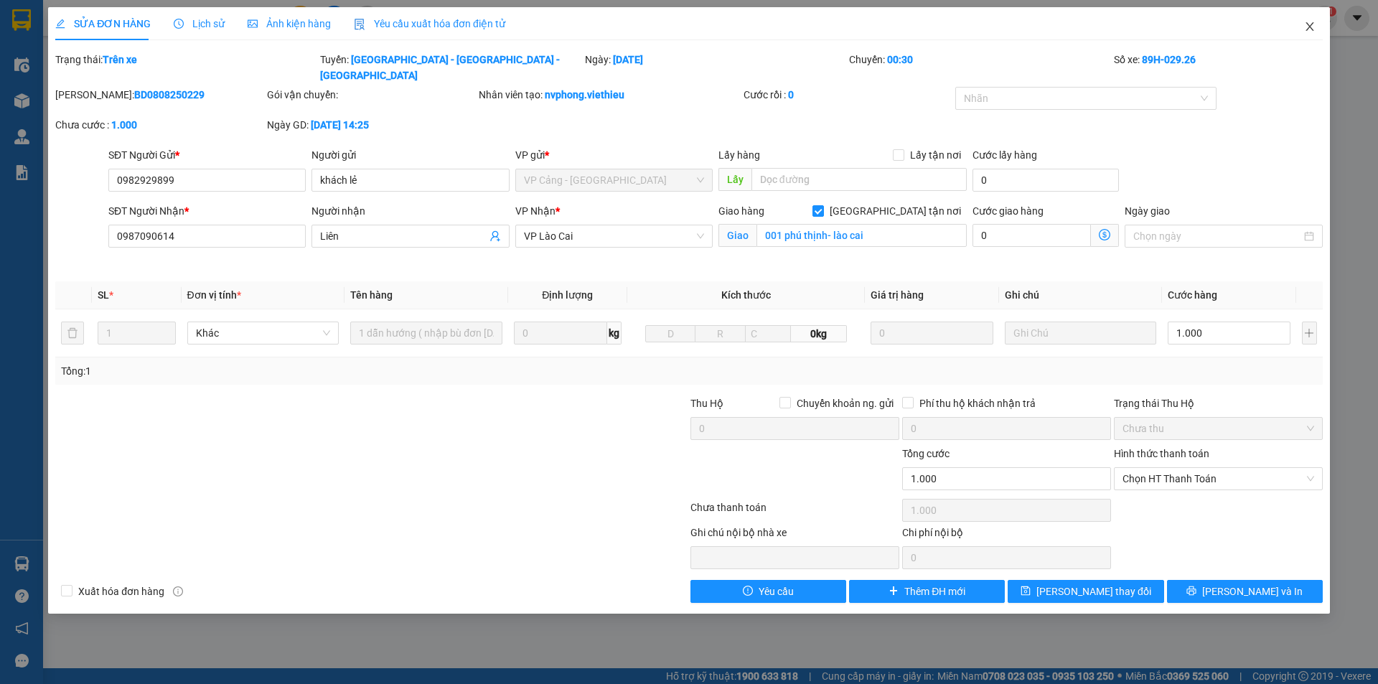
click at [1308, 23] on icon "close" at bounding box center [1309, 26] width 11 height 11
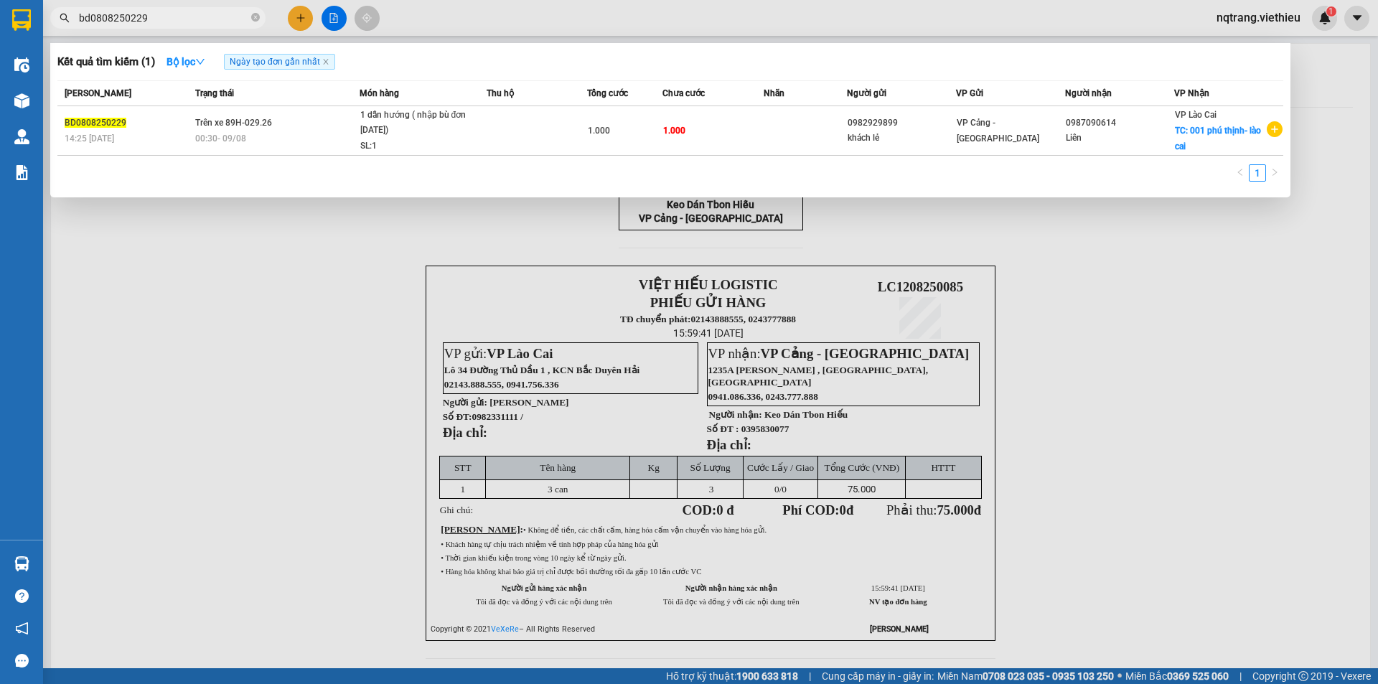
drag, startPoint x: 171, startPoint y: 17, endPoint x: 44, endPoint y: 27, distance: 126.7
click at [44, 27] on div "bd0808250229" at bounding box center [140, 18] width 280 height 22
paste input "BD1108250038"
drag, startPoint x: 160, startPoint y: 18, endPoint x: 66, endPoint y: 30, distance: 94.8
click at [66, 30] on div "Kết quả tìm kiếm ( 1 ) Bộ lọc Ngày tạo đơn gần nhất Mã ĐH Trạng thái Món hàng T…" at bounding box center [140, 18] width 280 height 25
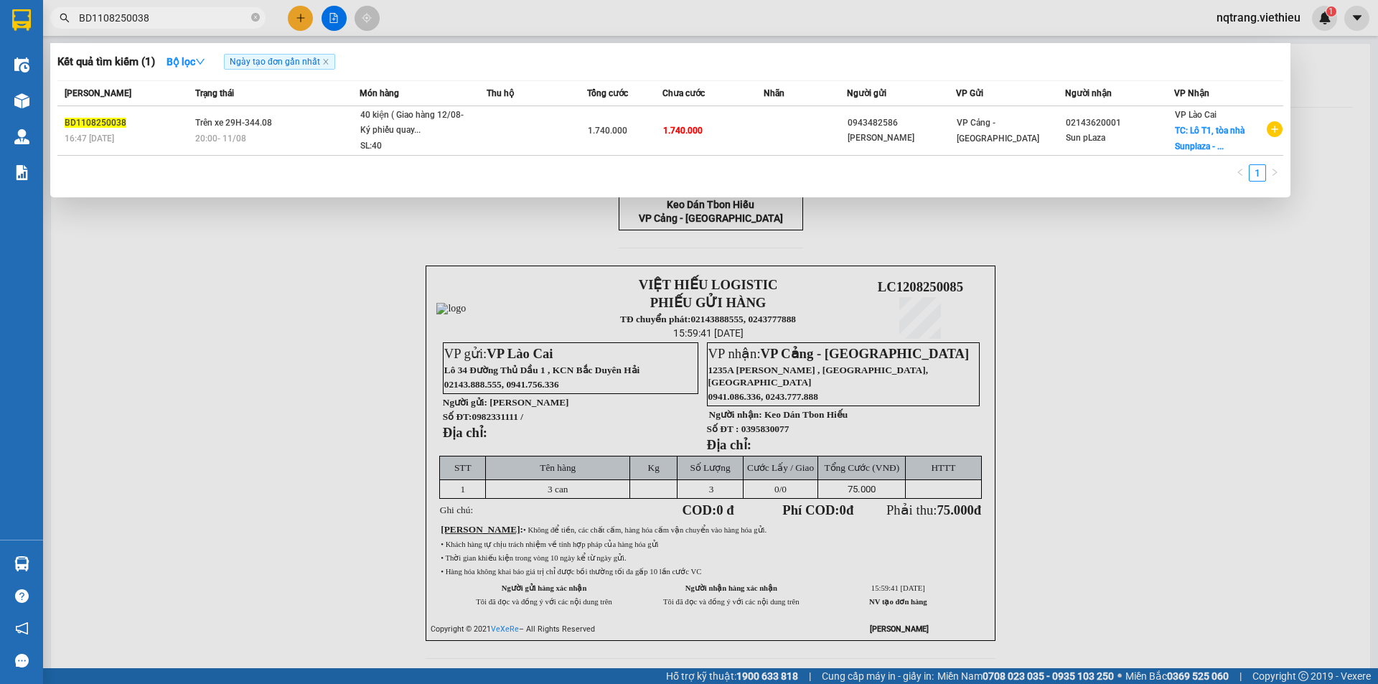
paste input "2507250234"
drag, startPoint x: 75, startPoint y: 18, endPoint x: 66, endPoint y: 18, distance: 8.6
click at [66, 18] on div "BD2507250234" at bounding box center [140, 18] width 280 height 22
paste input "1"
type input "BD2507250231"
